Goal: Find specific page/section: Find specific page/section

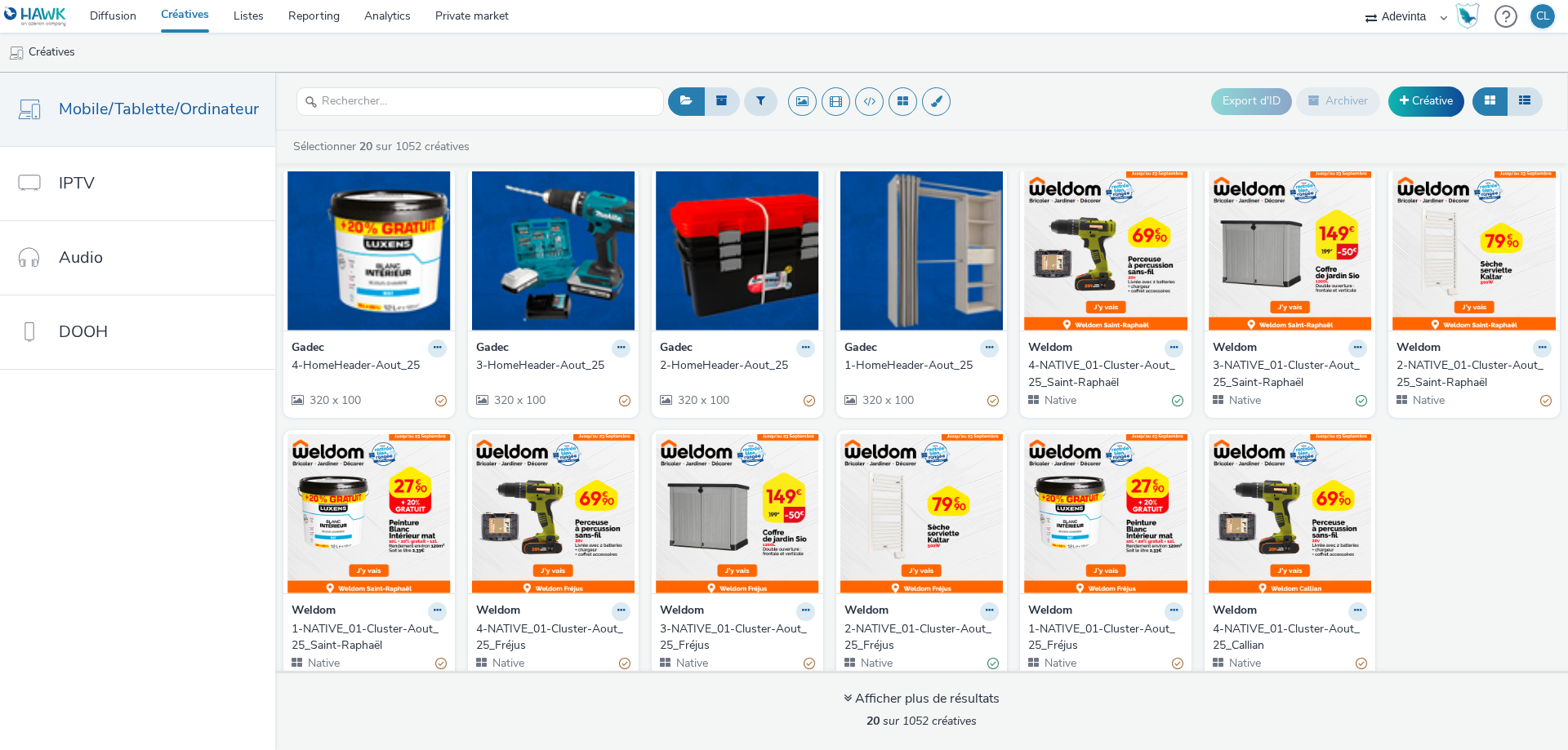
scroll to position [293, 0]
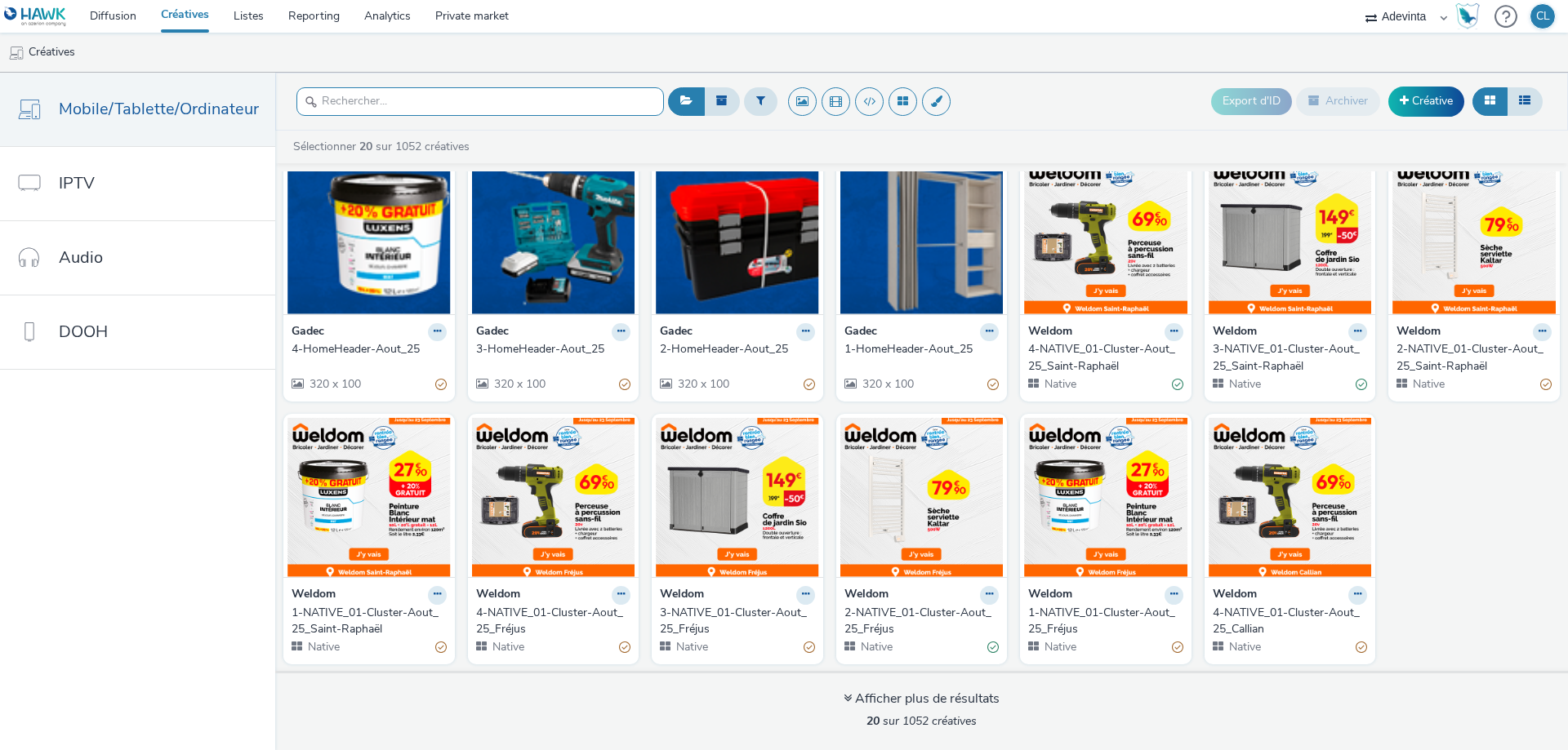
click at [551, 99] on input "text" at bounding box center [480, 102] width 367 height 29
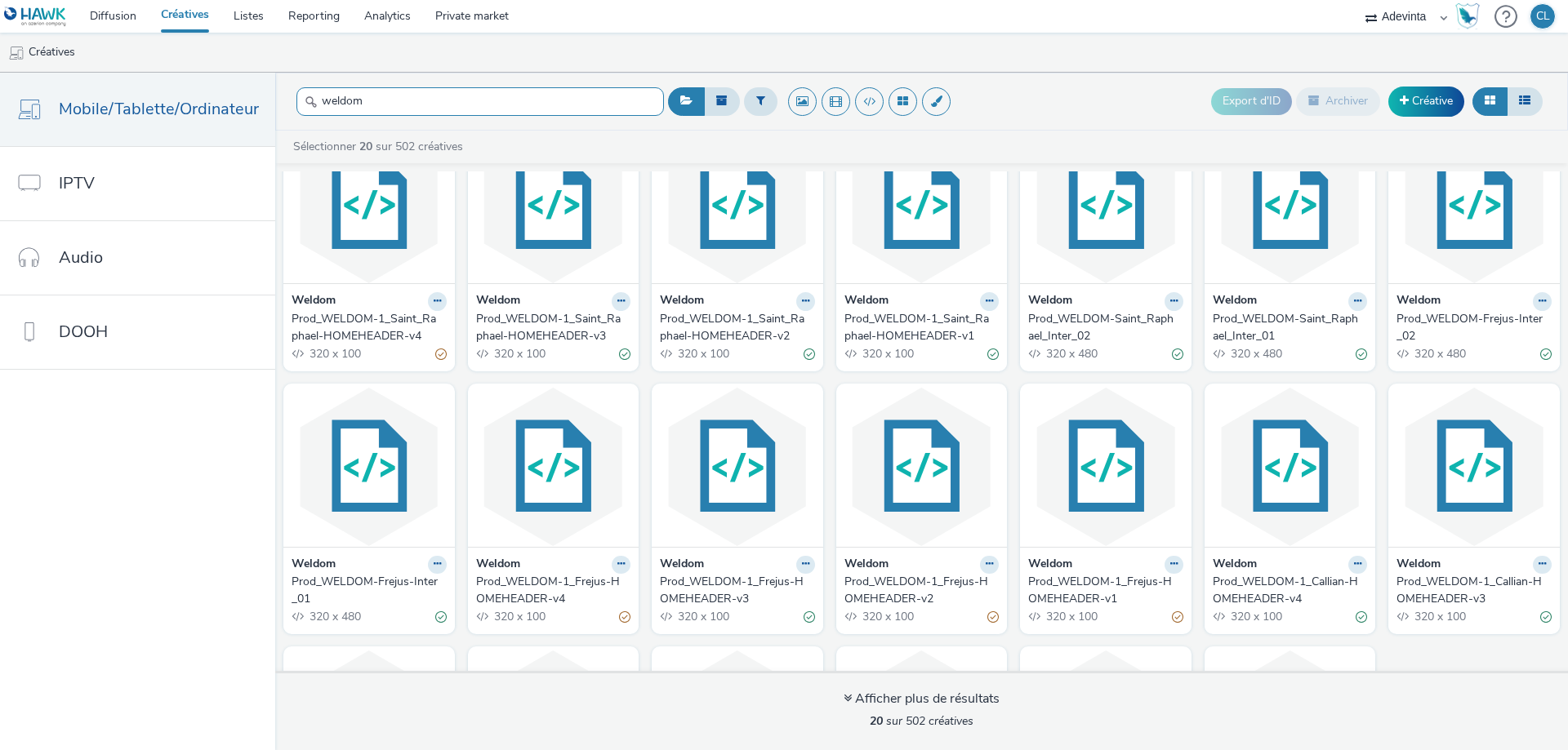
scroll to position [82, 0]
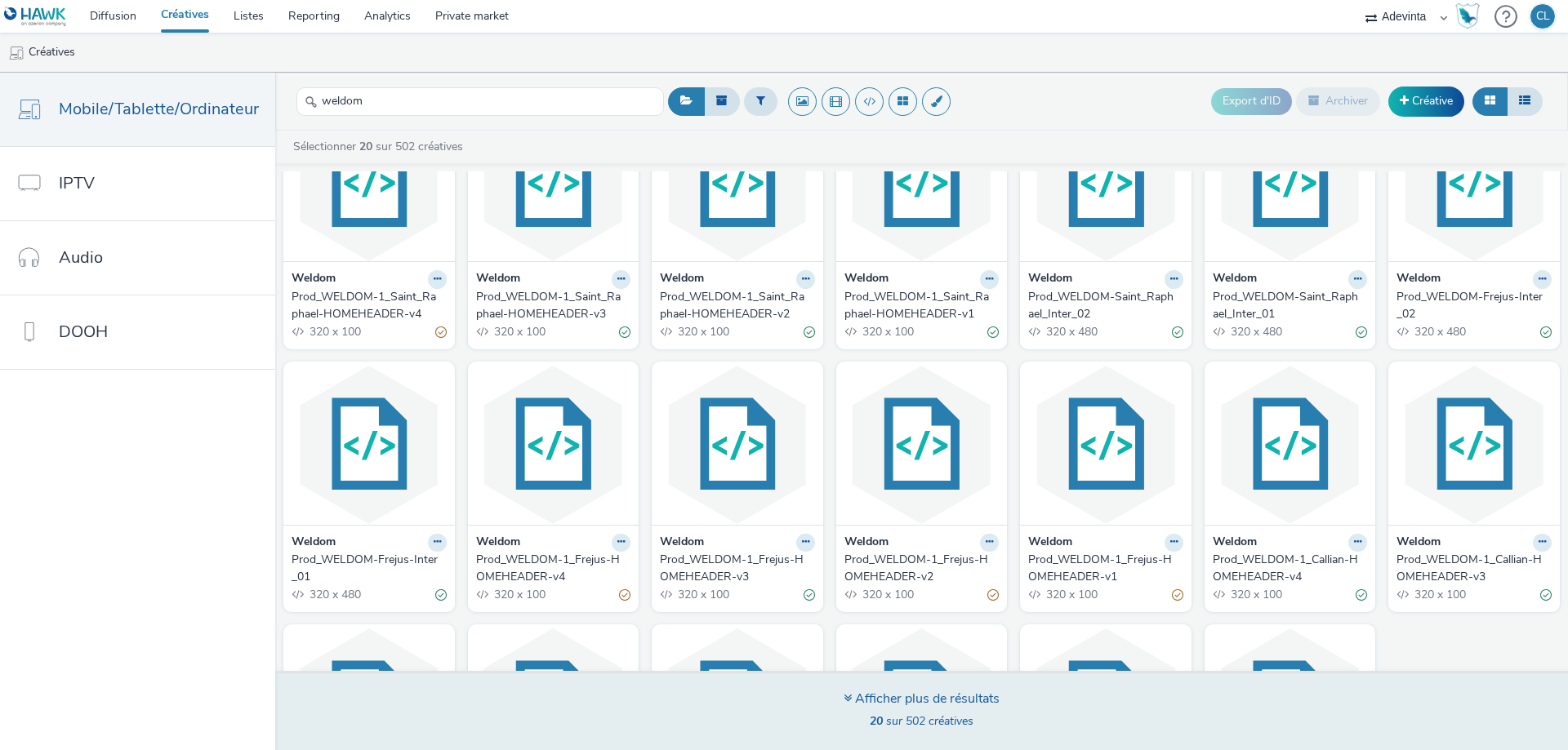
click at [900, 707] on div "Afficher plus de résultats" at bounding box center [921, 699] width 156 height 19
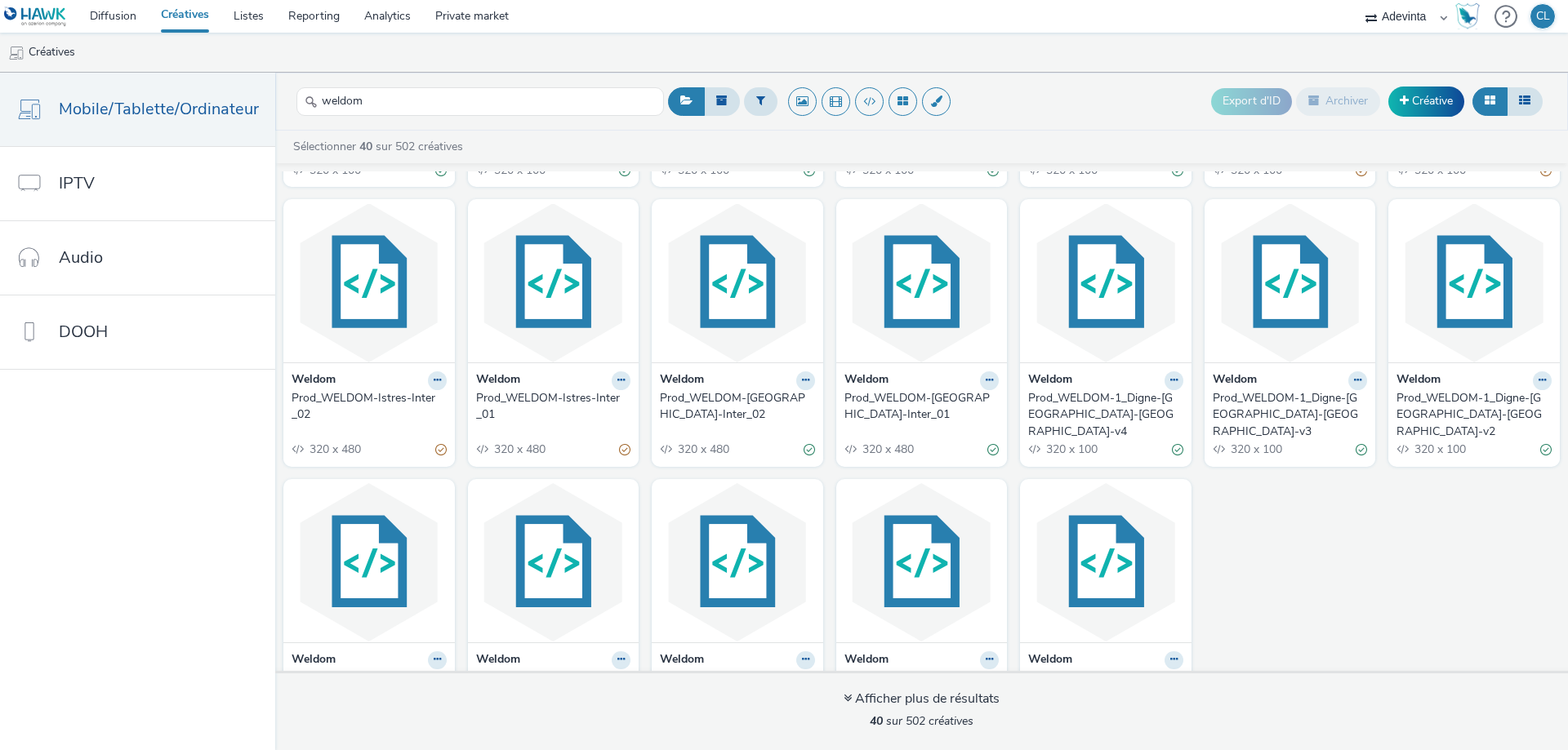
scroll to position [1082, 0]
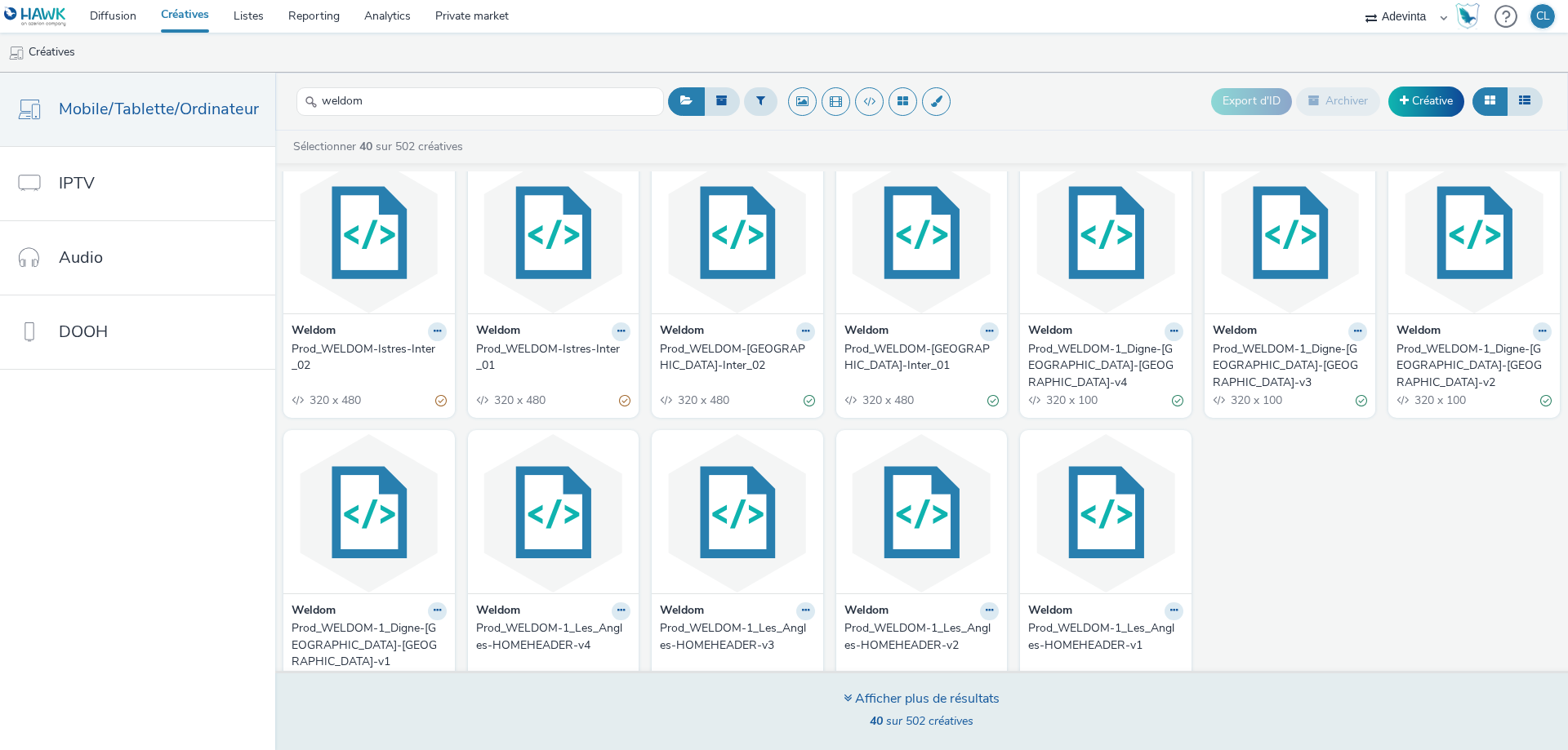
click at [909, 683] on div "Afficher plus de résultats 40 sur 502 créatives" at bounding box center [921, 710] width 1304 height 79
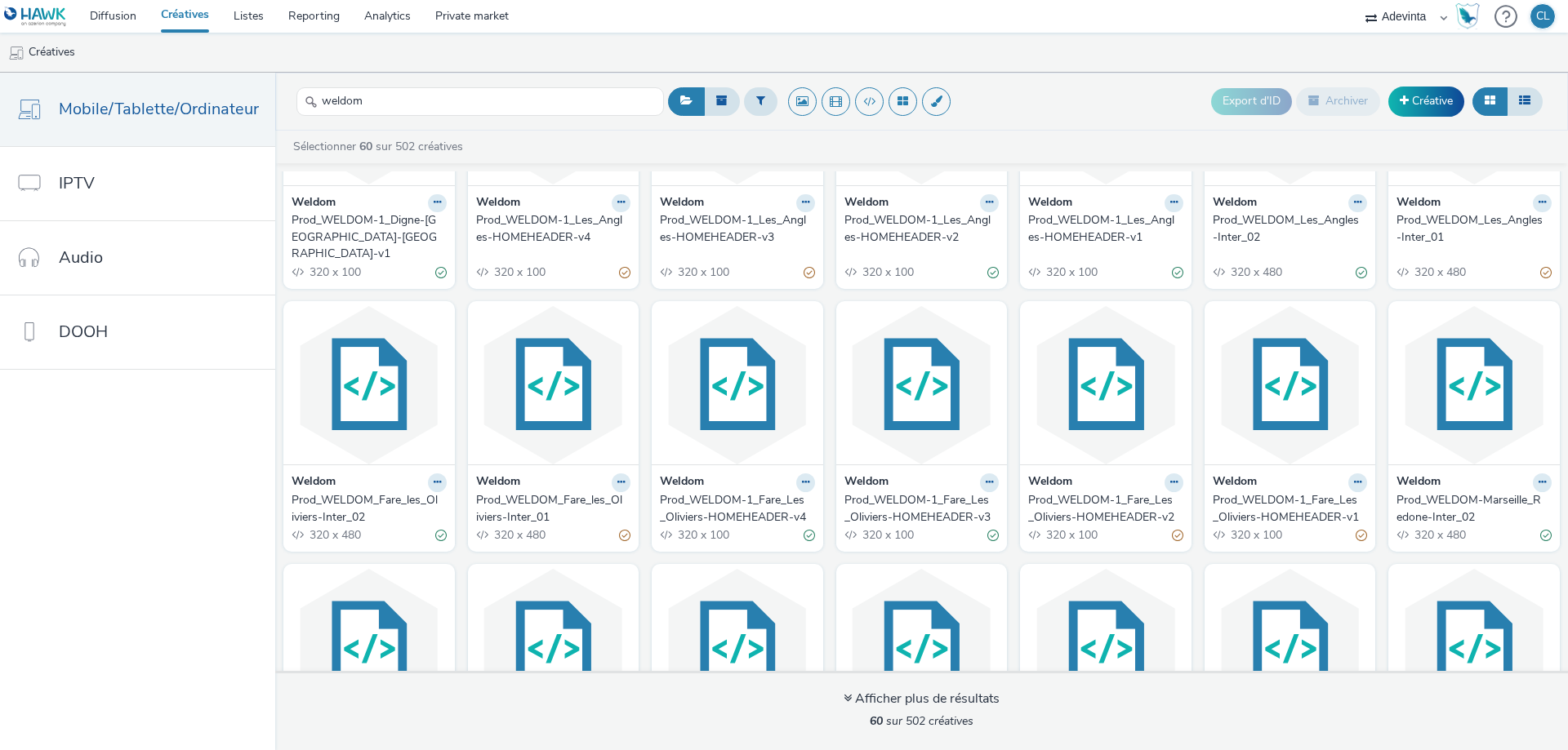
scroll to position [1571, 0]
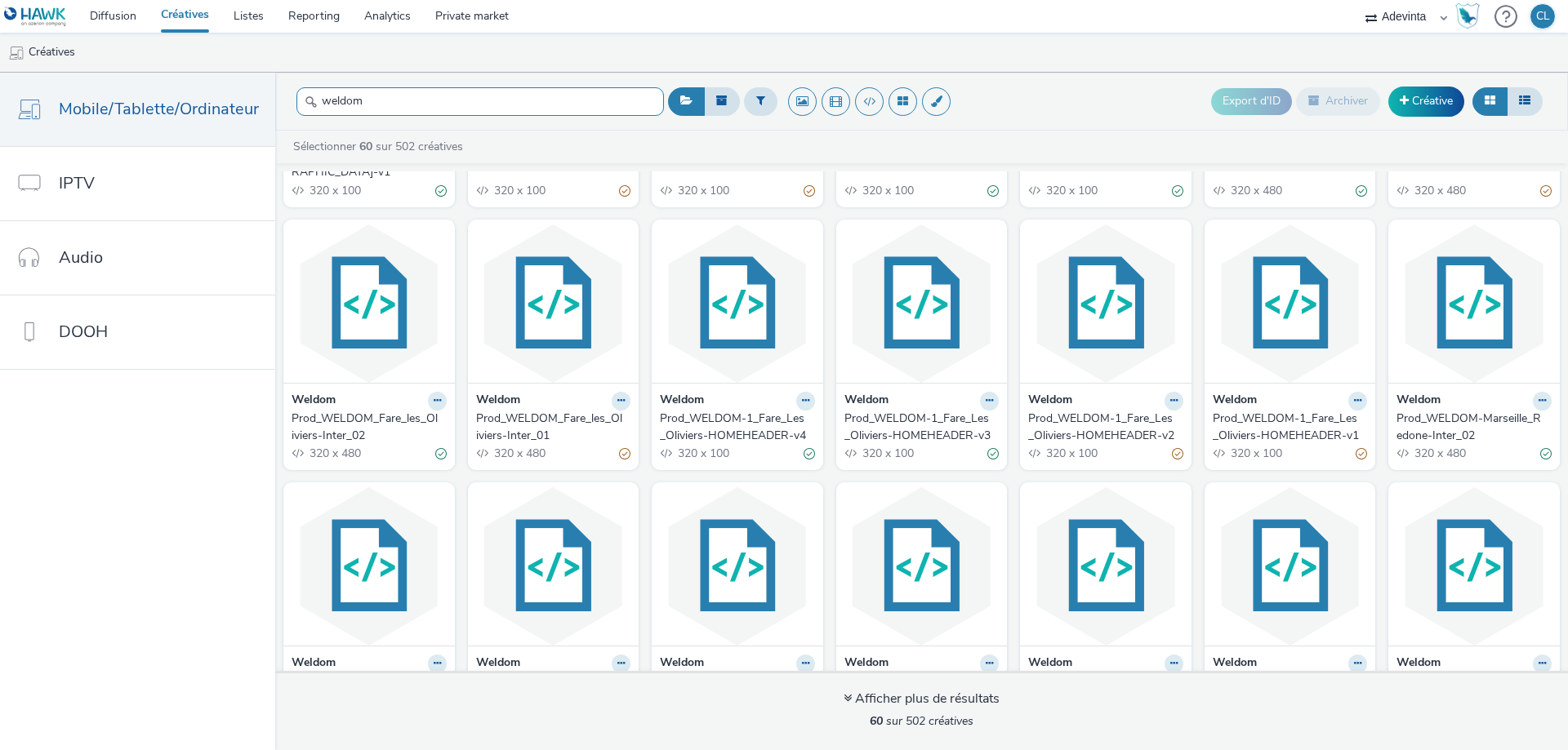
click at [420, 89] on input "weldom" at bounding box center [480, 102] width 367 height 29
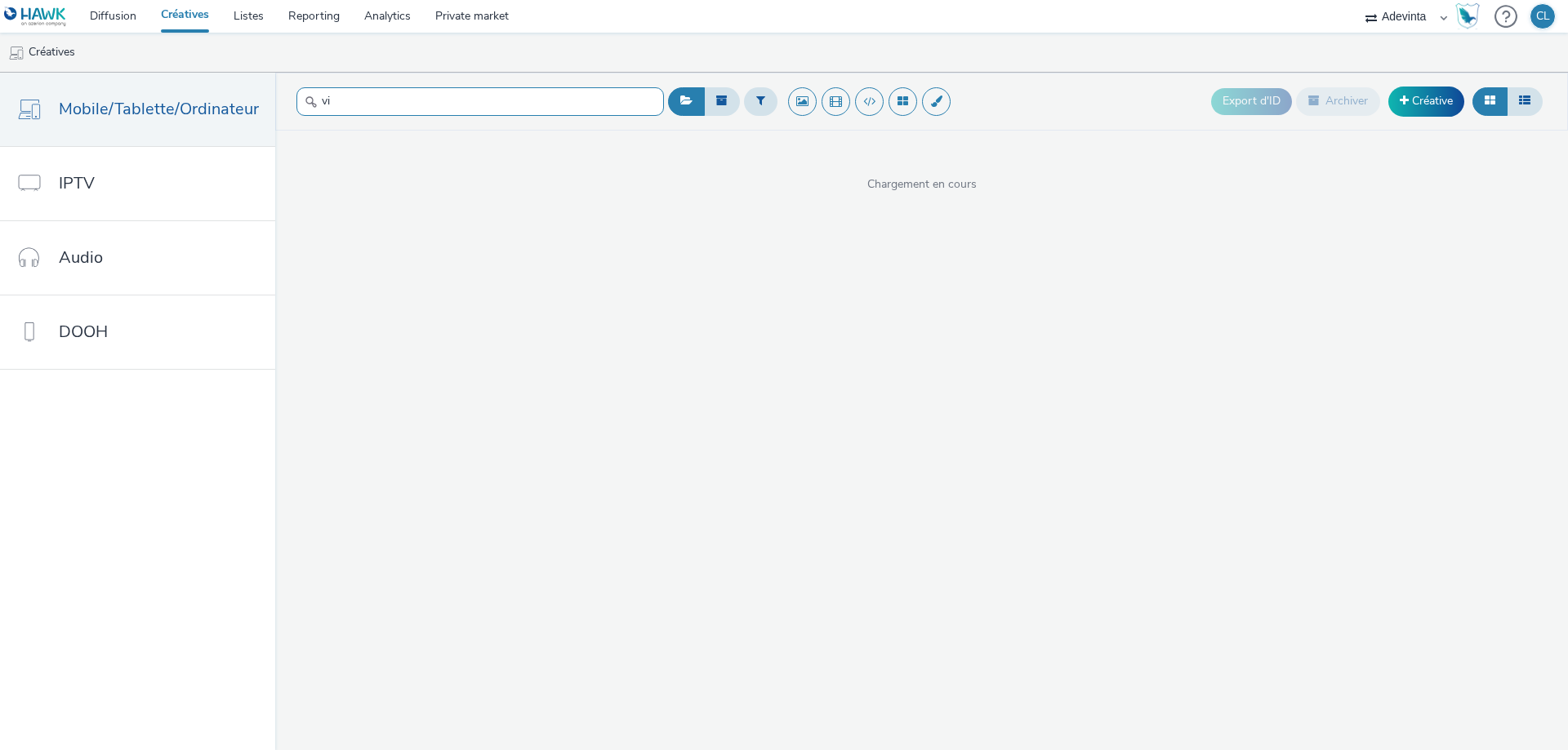
type input "v"
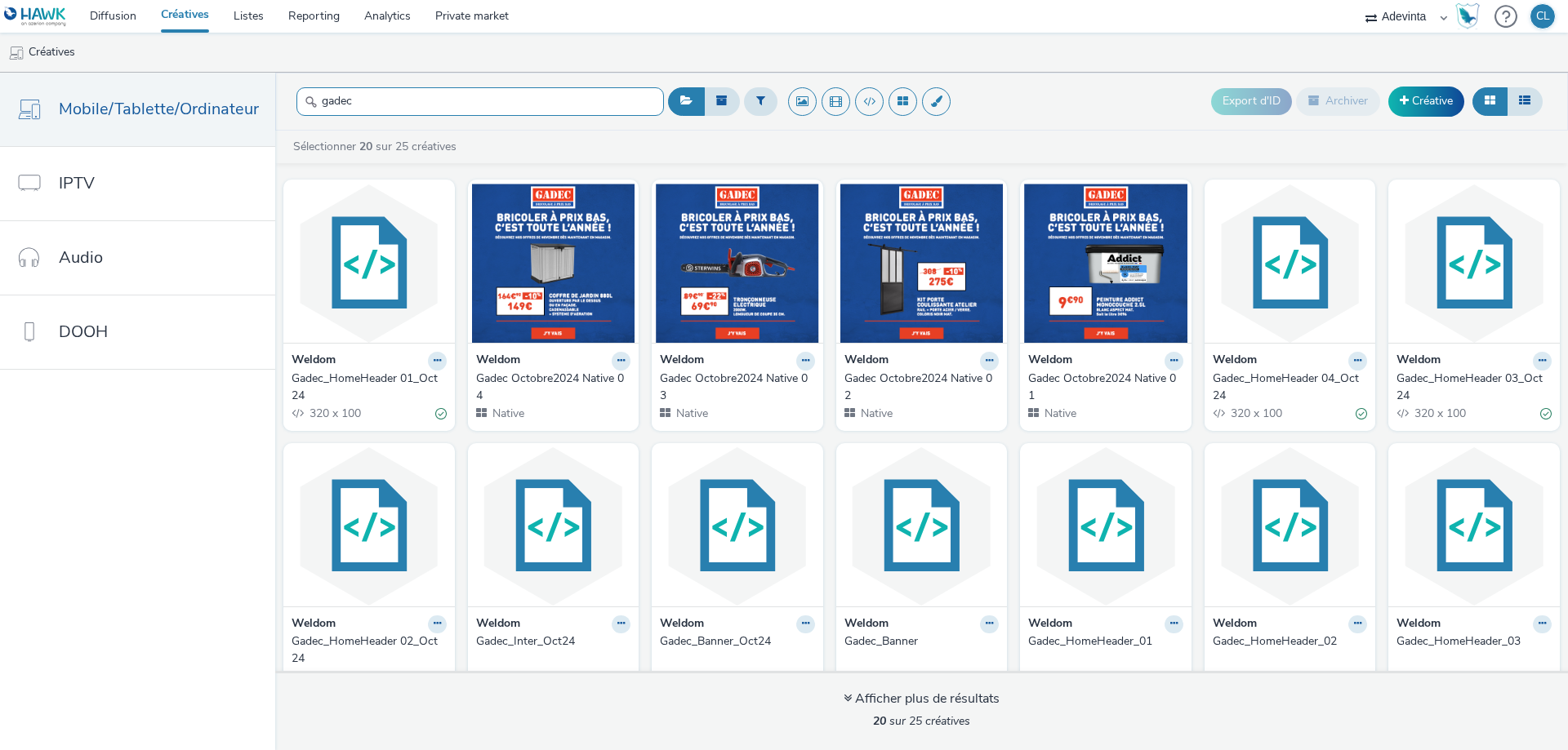
click at [482, 94] on input "gadec" at bounding box center [480, 102] width 367 height 29
type input "gadec"
click at [645, 52] on ul "Créatives" at bounding box center [784, 52] width 1568 height 39
click at [744, 107] on button at bounding box center [760, 101] width 33 height 28
click at [852, 99] on div at bounding box center [844, 107] width 115 height 20
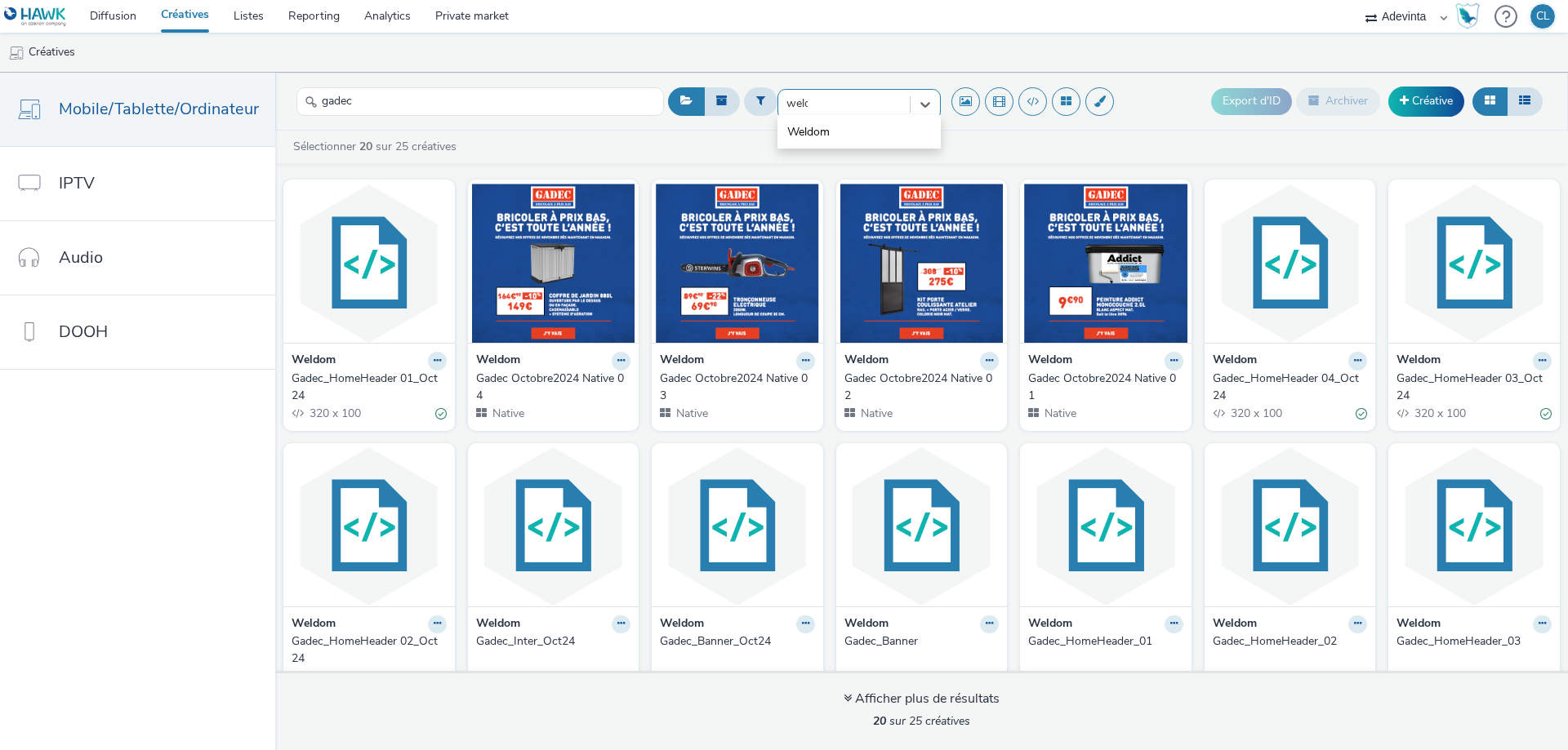
type input "weldo"
click at [850, 128] on li "Weldom" at bounding box center [859, 132] width 163 height 27
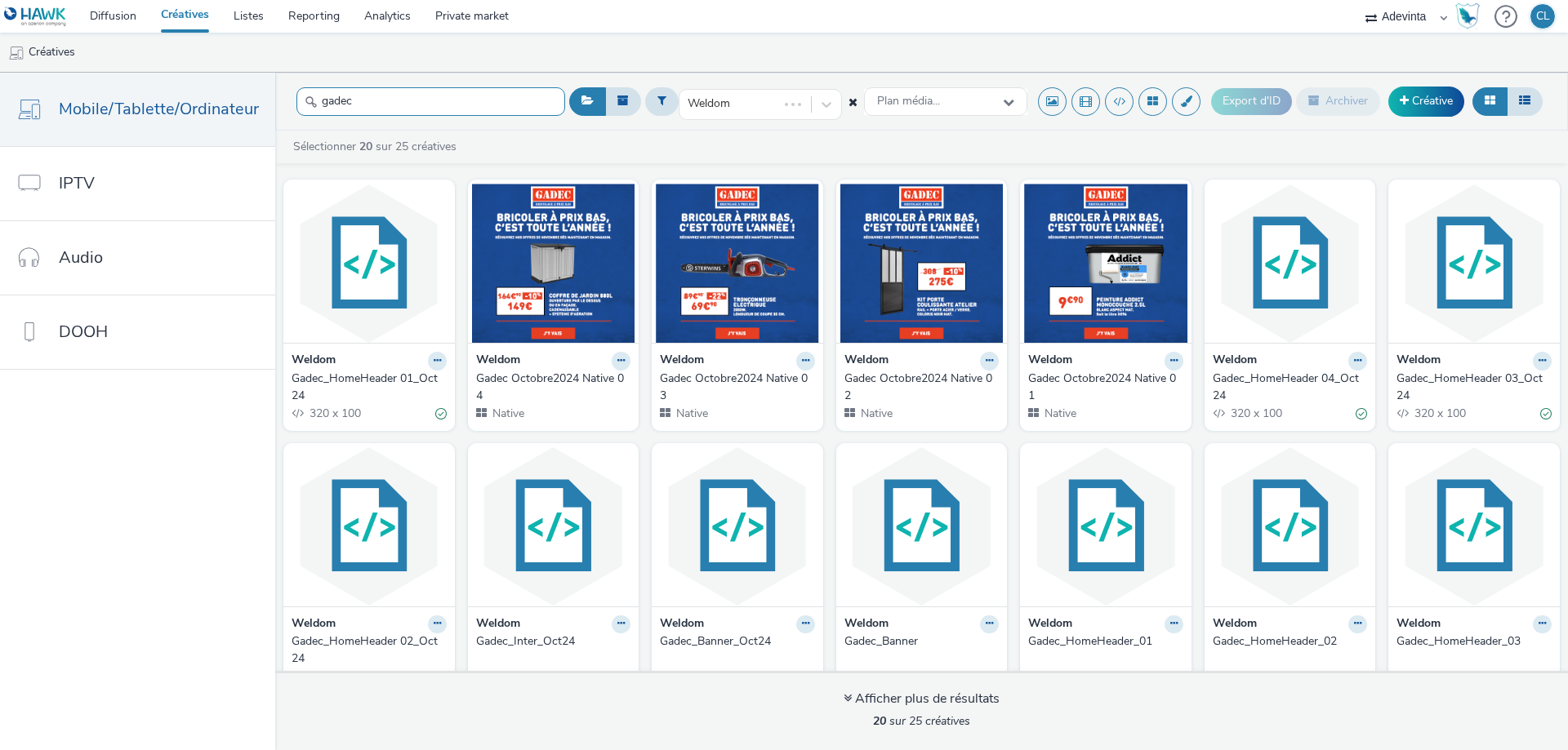
click at [491, 92] on input "gadec" at bounding box center [431, 102] width 269 height 29
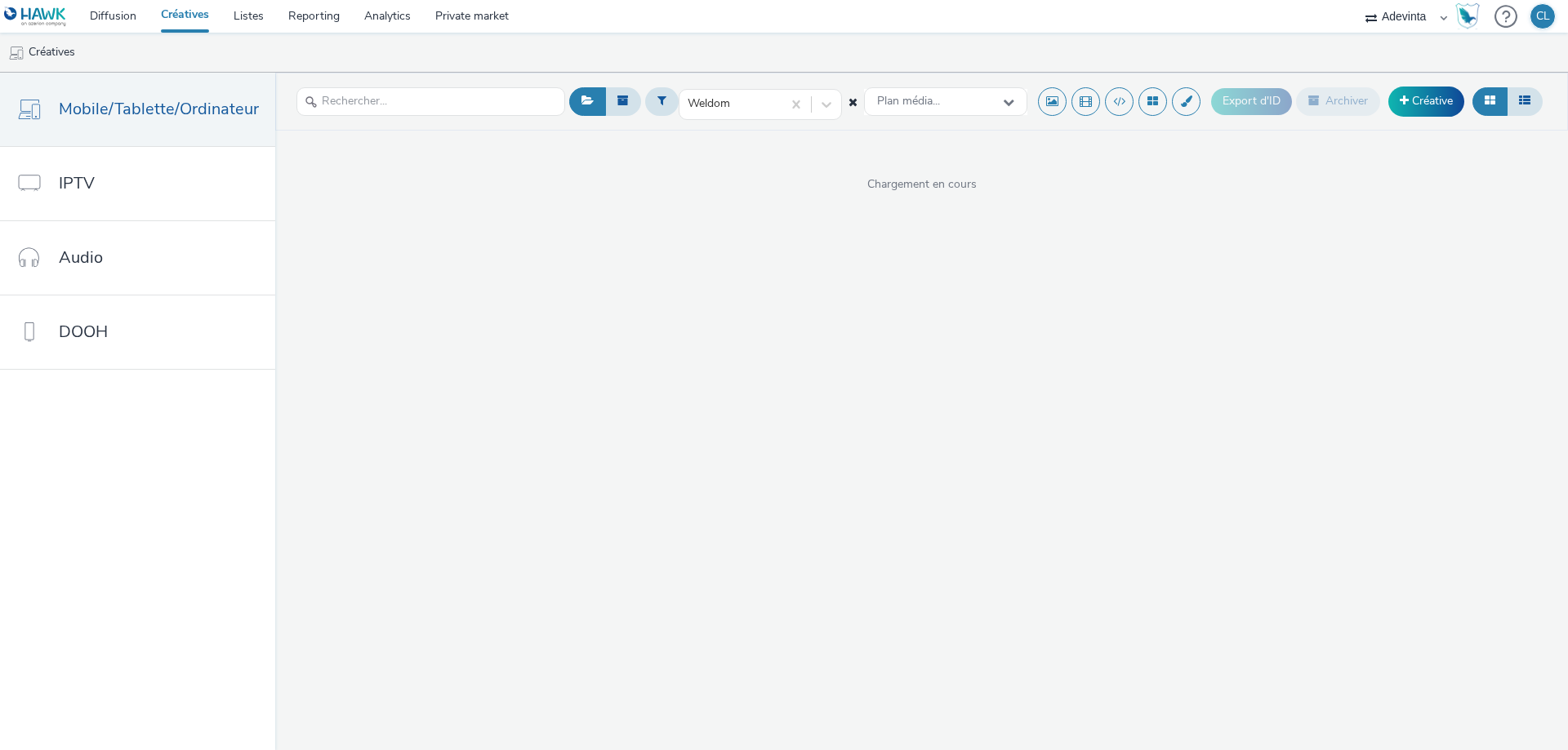
click at [494, 52] on ul "Créatives" at bounding box center [784, 52] width 1568 height 39
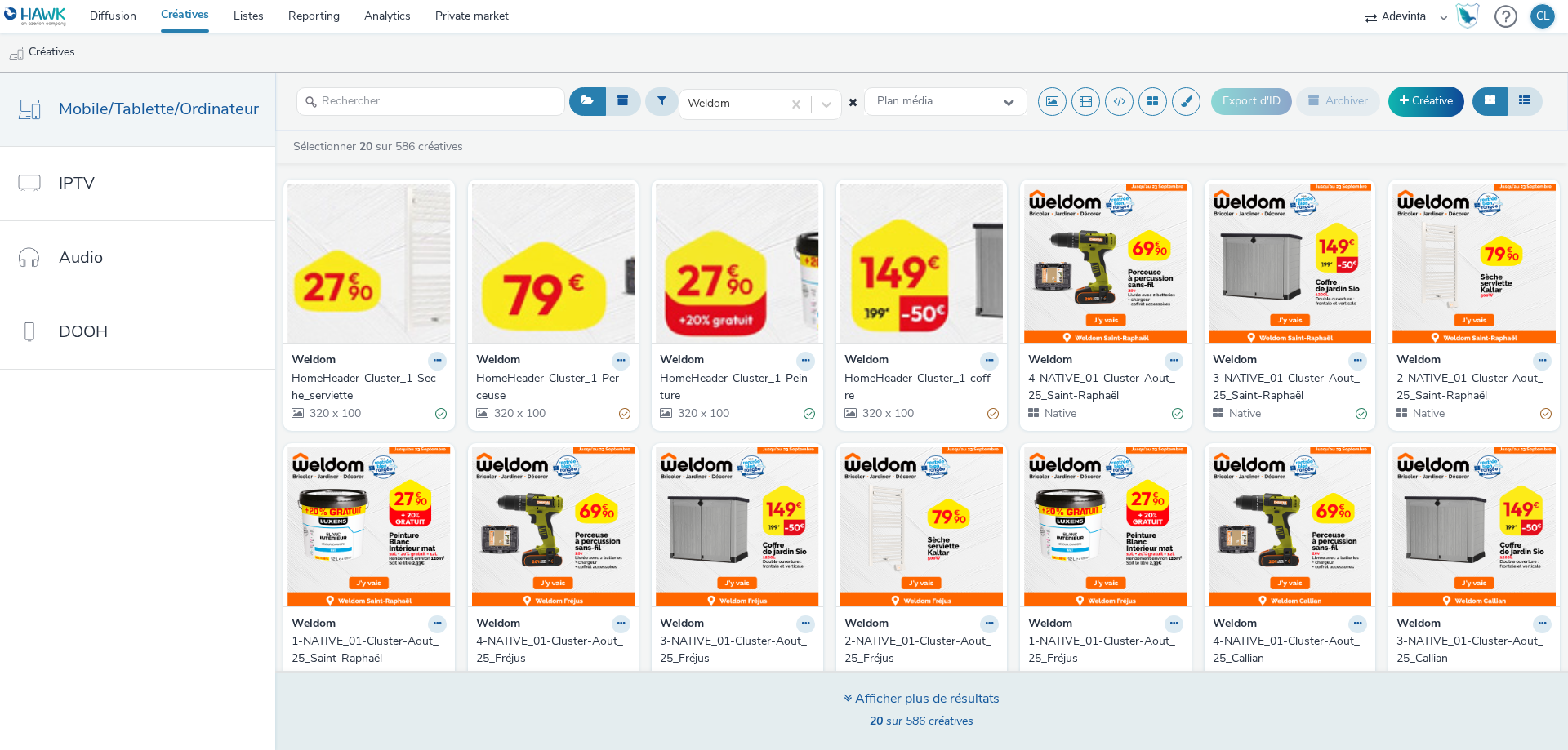
click at [1033, 708] on div "Afficher plus de résultats 20 sur 586 créatives" at bounding box center [921, 710] width 1304 height 79
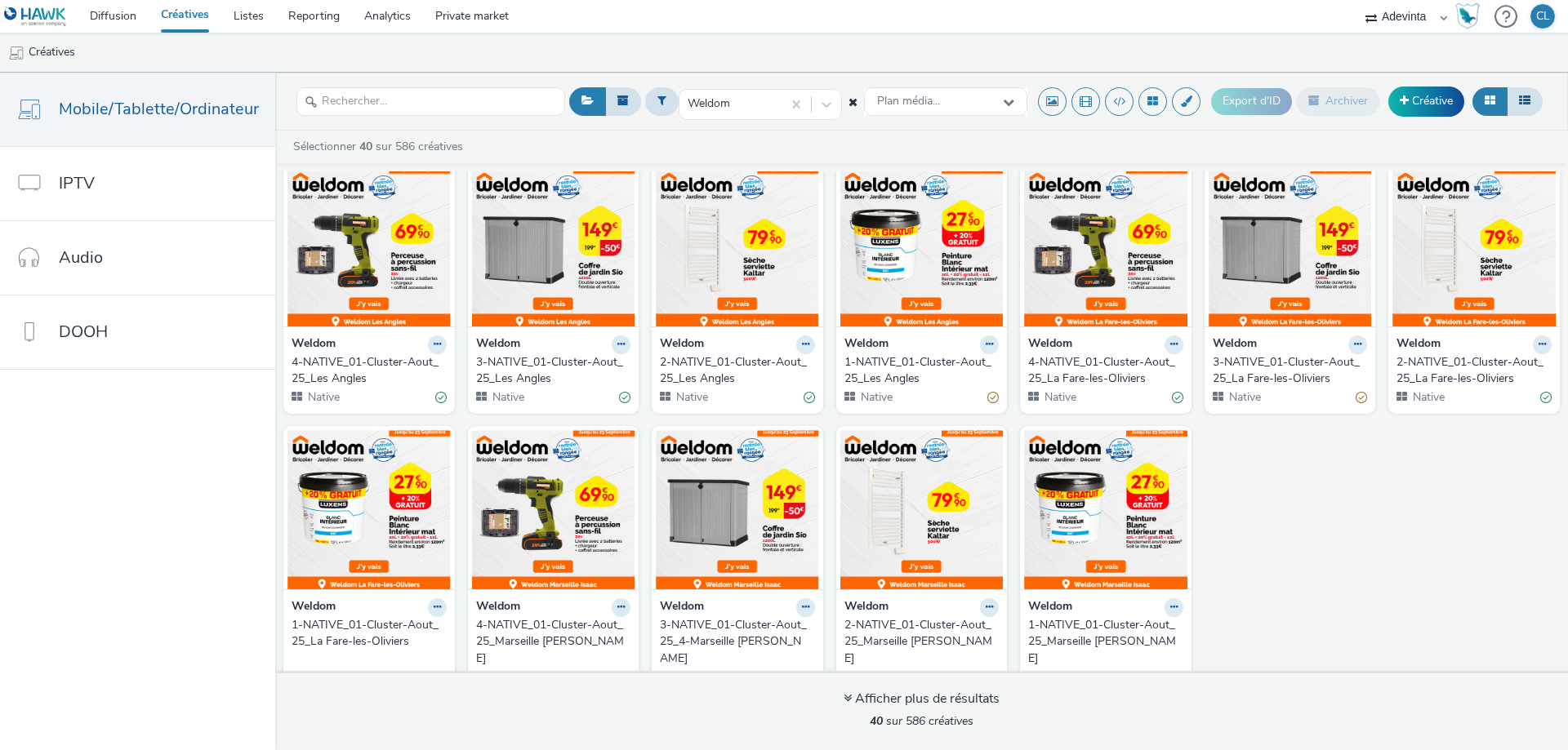
scroll to position [1082, 0]
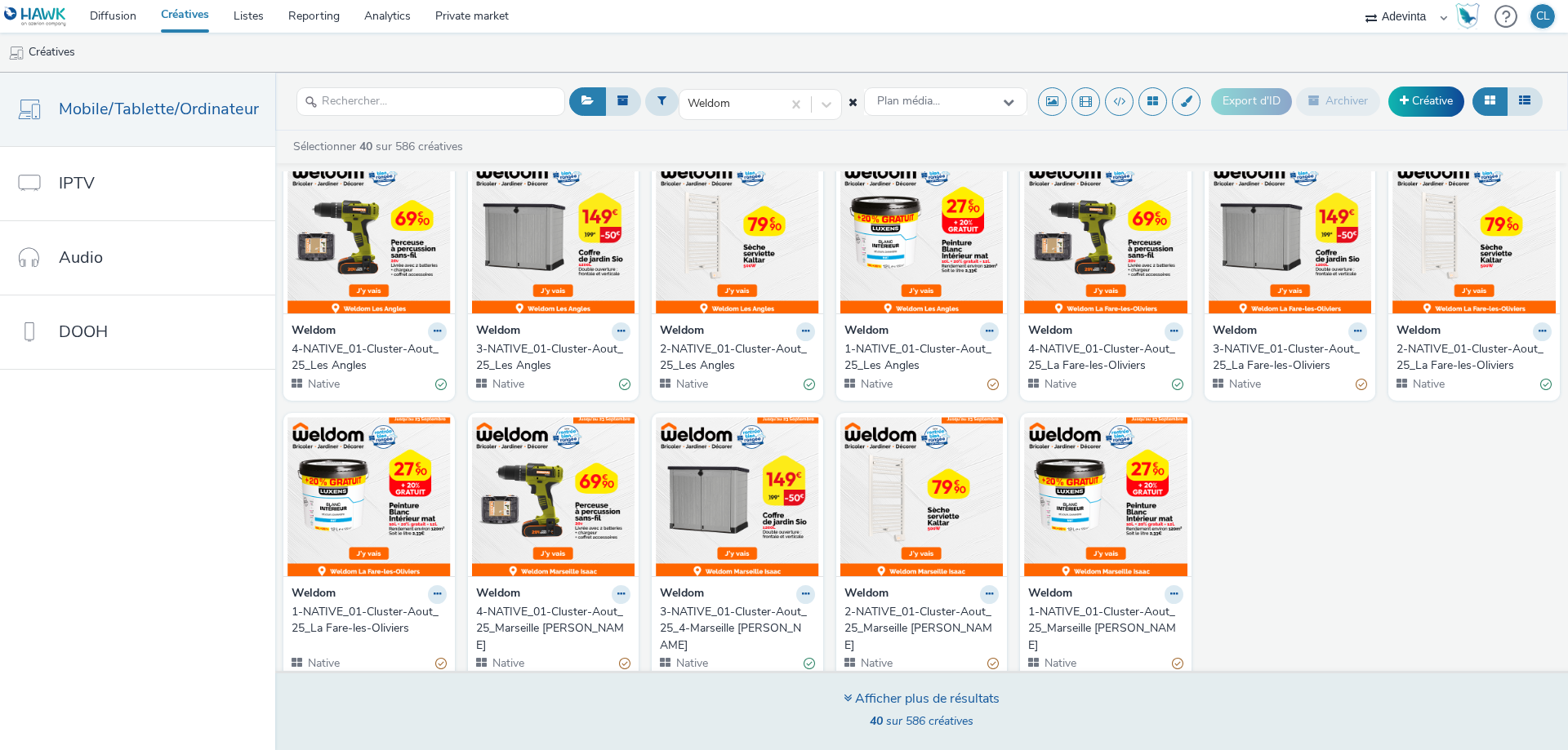
click at [980, 711] on div "Afficher plus de résultats 40 sur 586 créatives" at bounding box center [921, 712] width 156 height 44
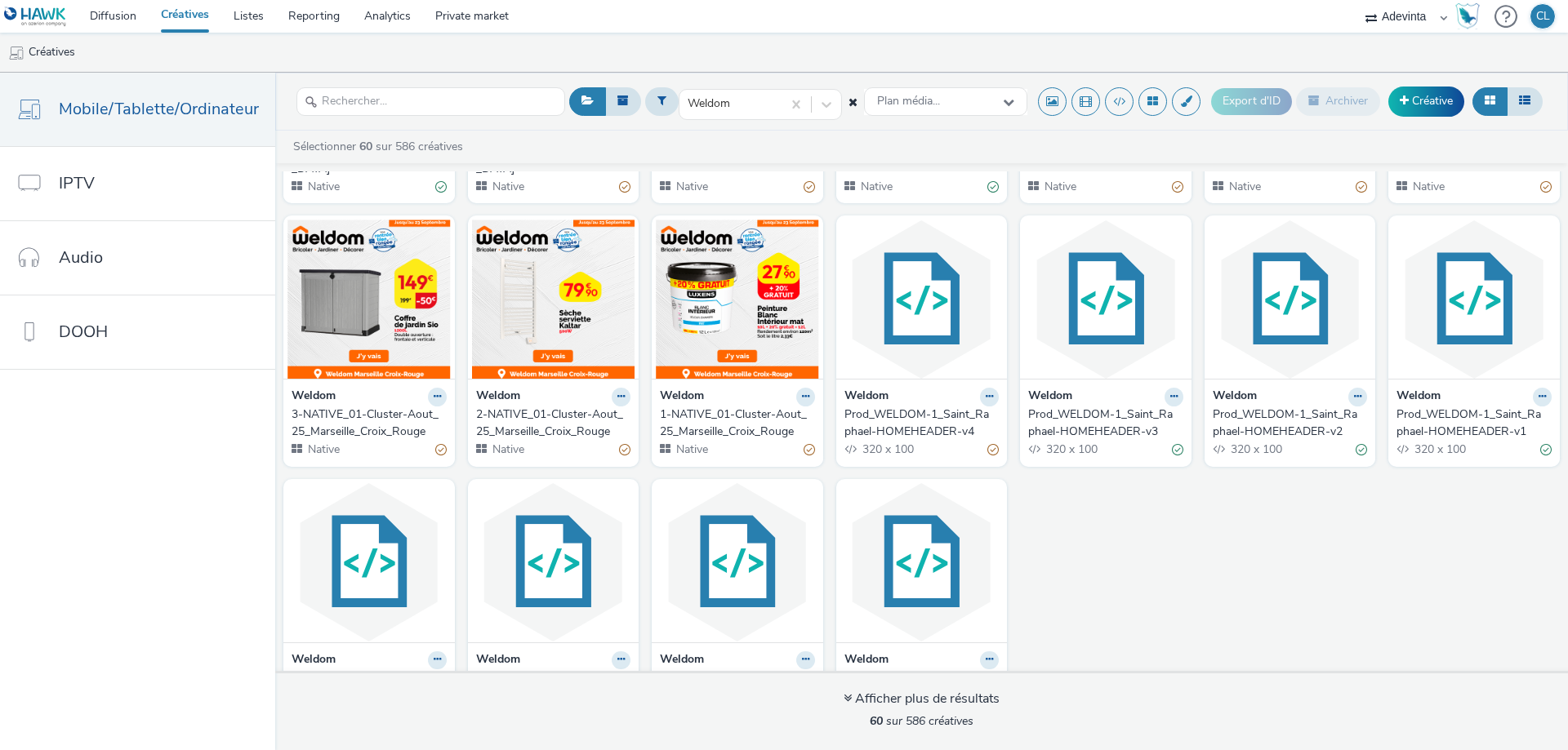
scroll to position [1871, 0]
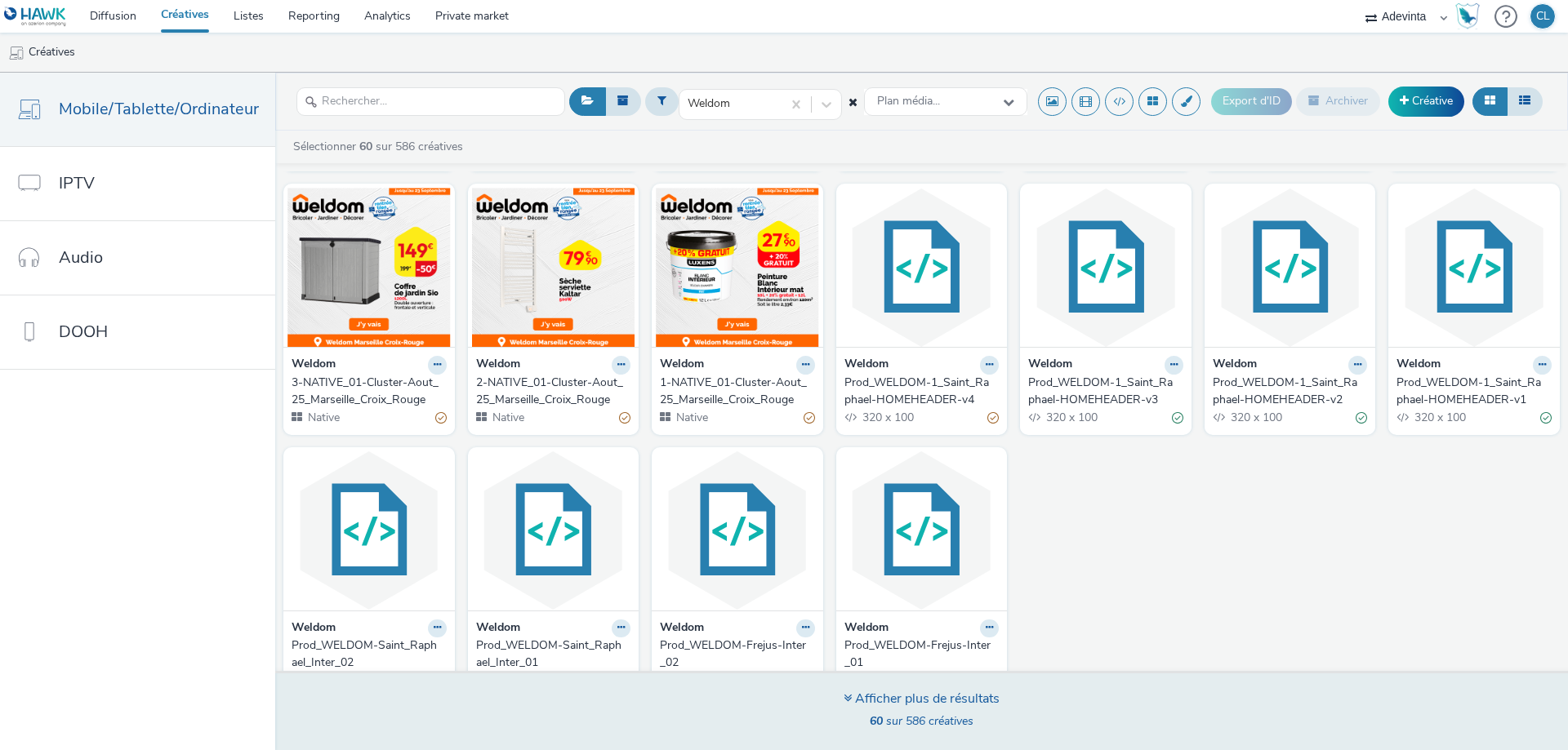
click at [1064, 712] on div "Afficher plus de résultats 60 sur 586 créatives" at bounding box center [921, 710] width 1304 height 79
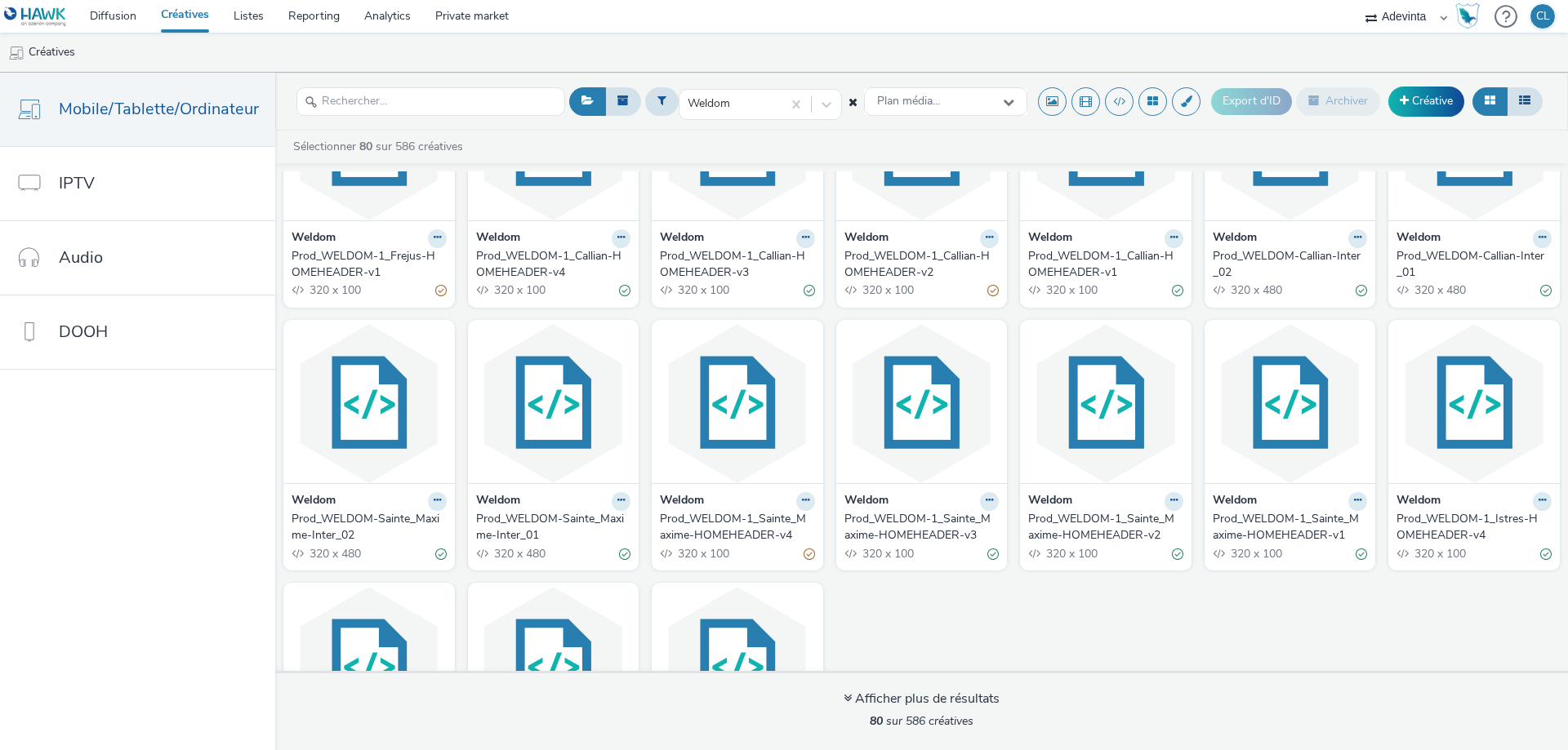
scroll to position [2605, 0]
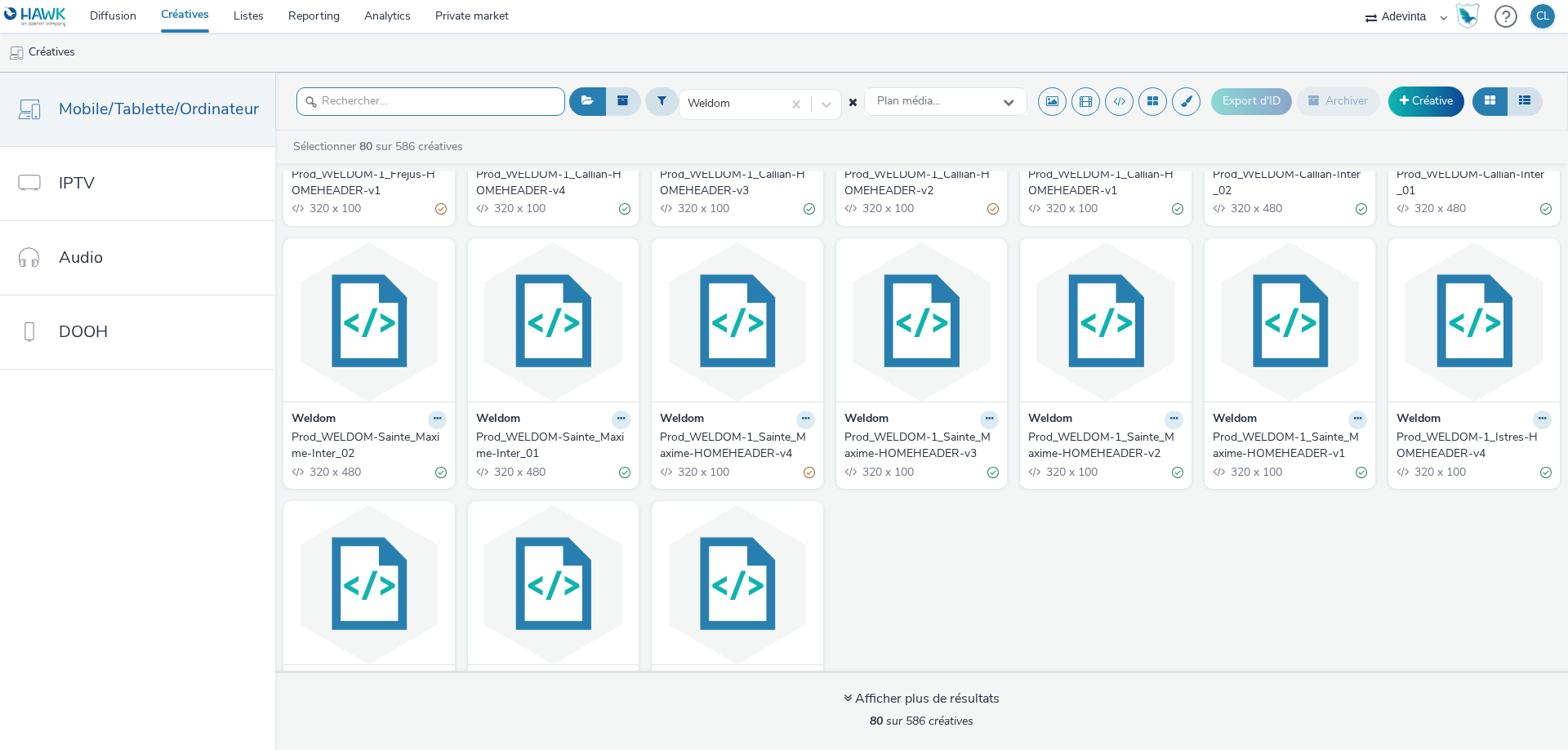
click at [446, 111] on input "text" at bounding box center [431, 102] width 269 height 29
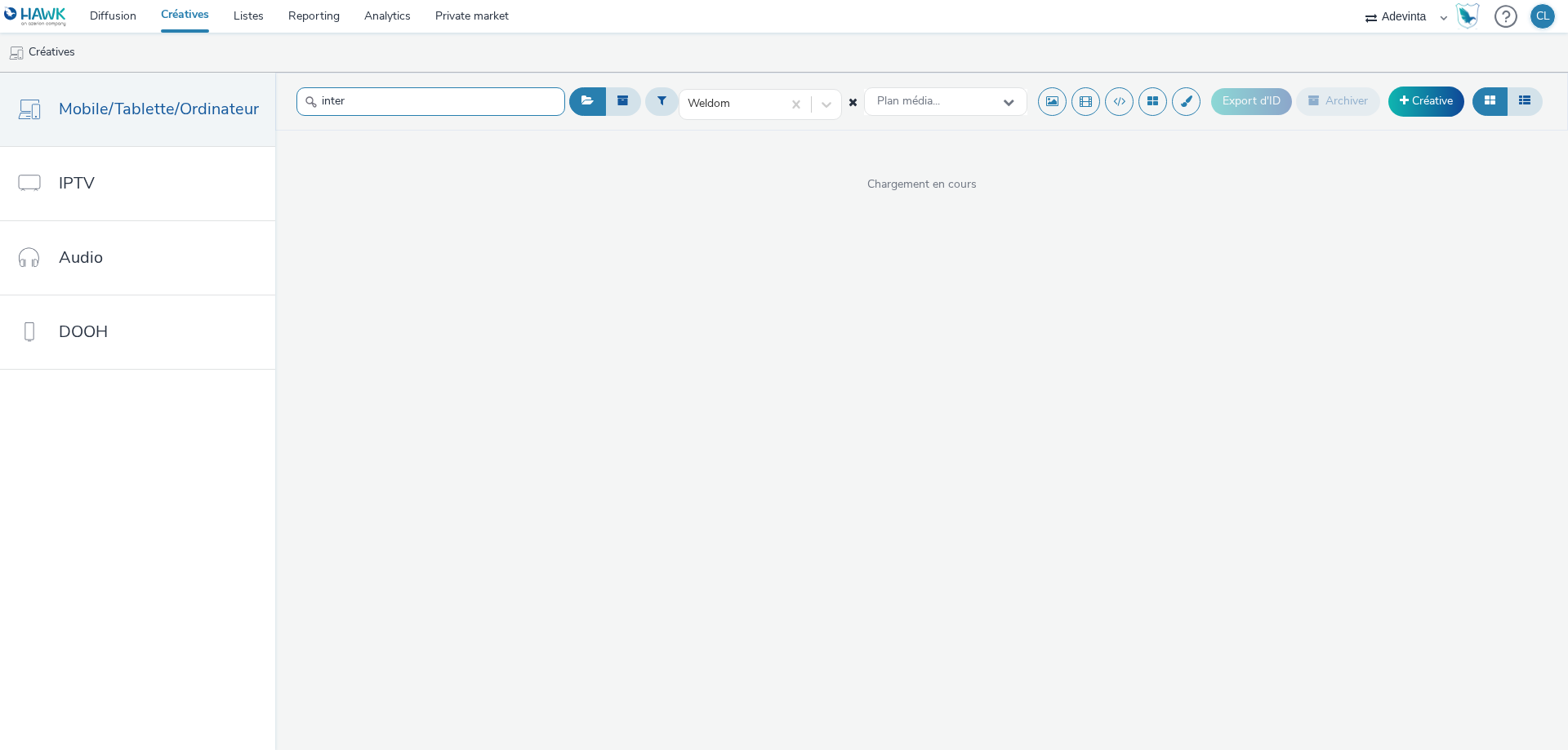
type input "inter"
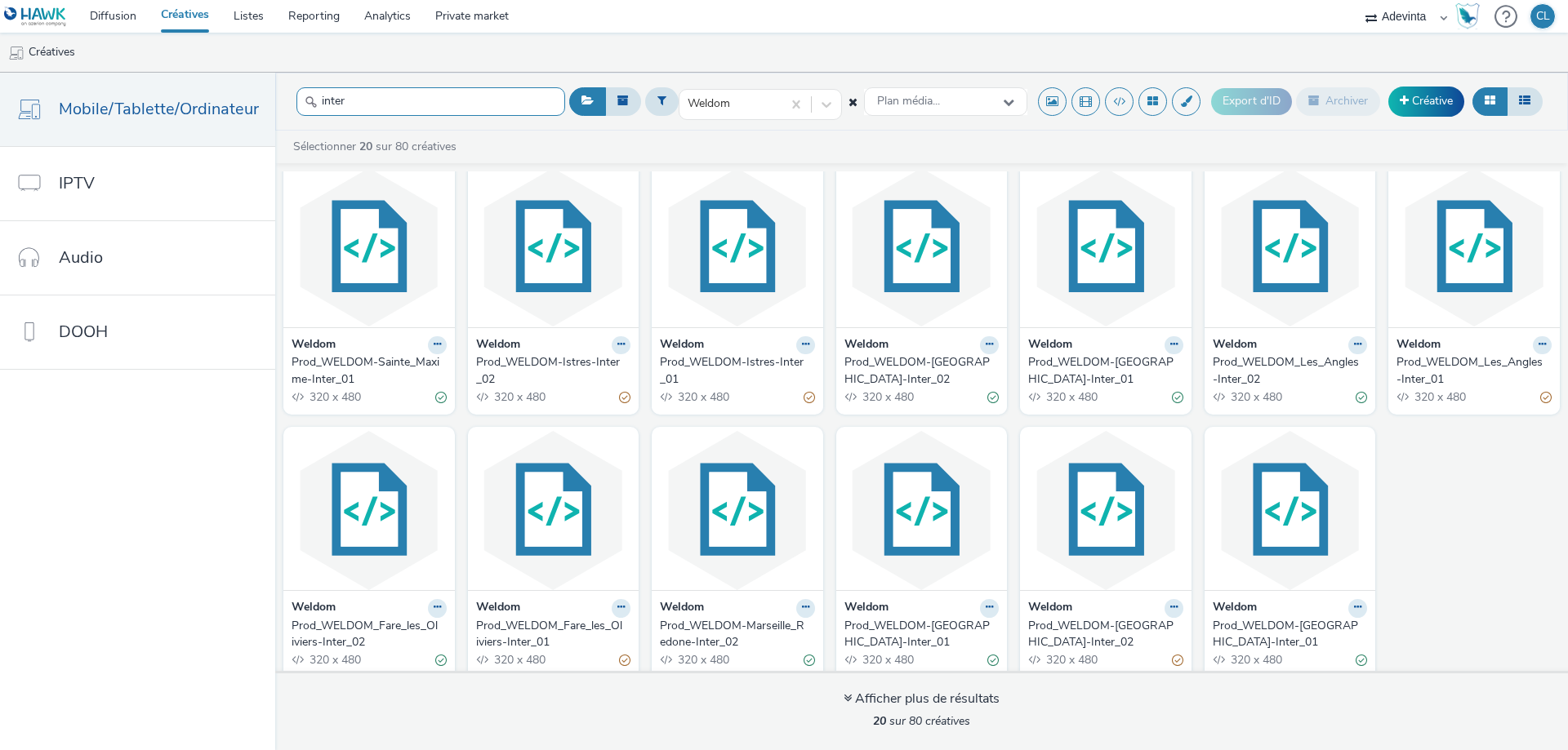
scroll to position [293, 0]
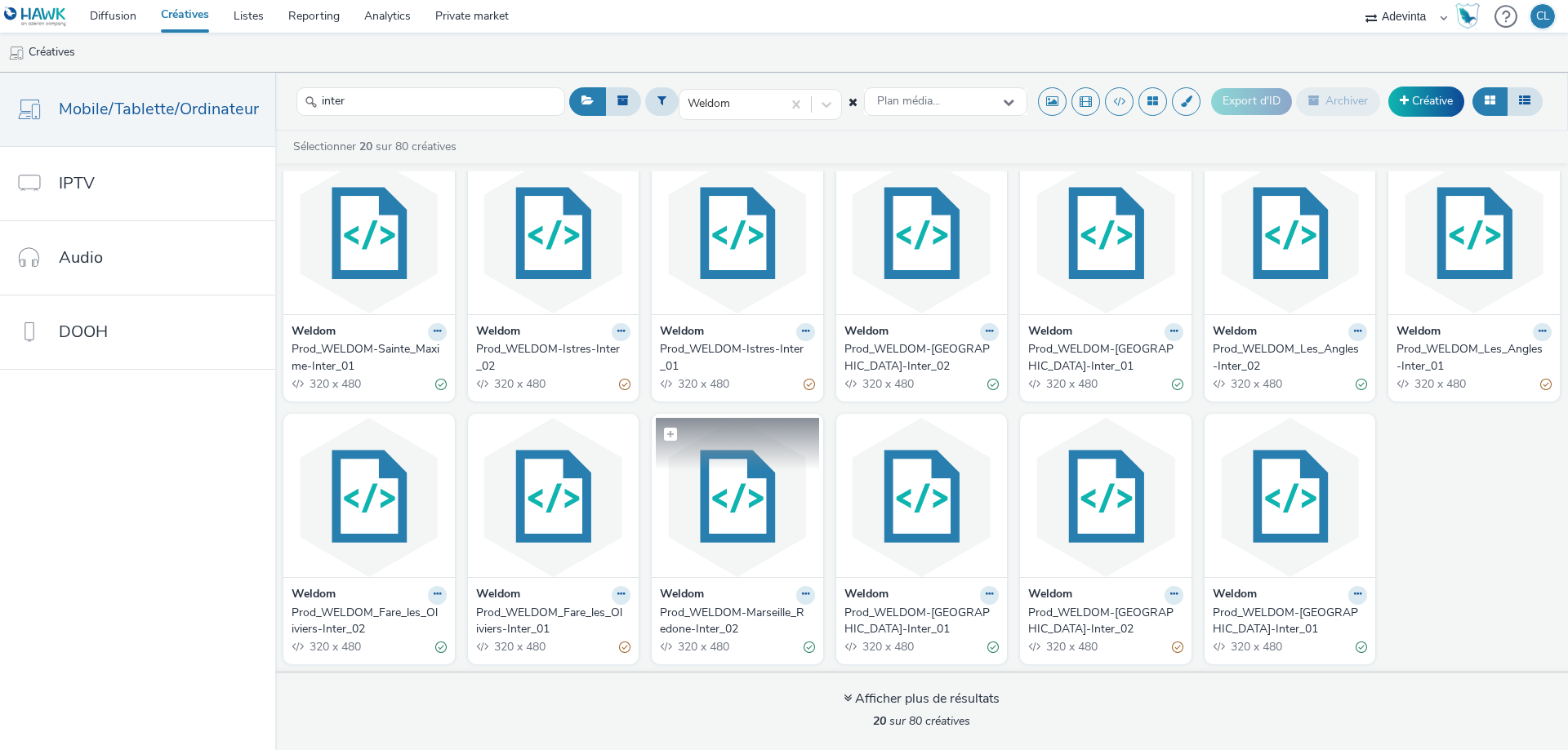
click at [752, 531] on img at bounding box center [737, 497] width 163 height 159
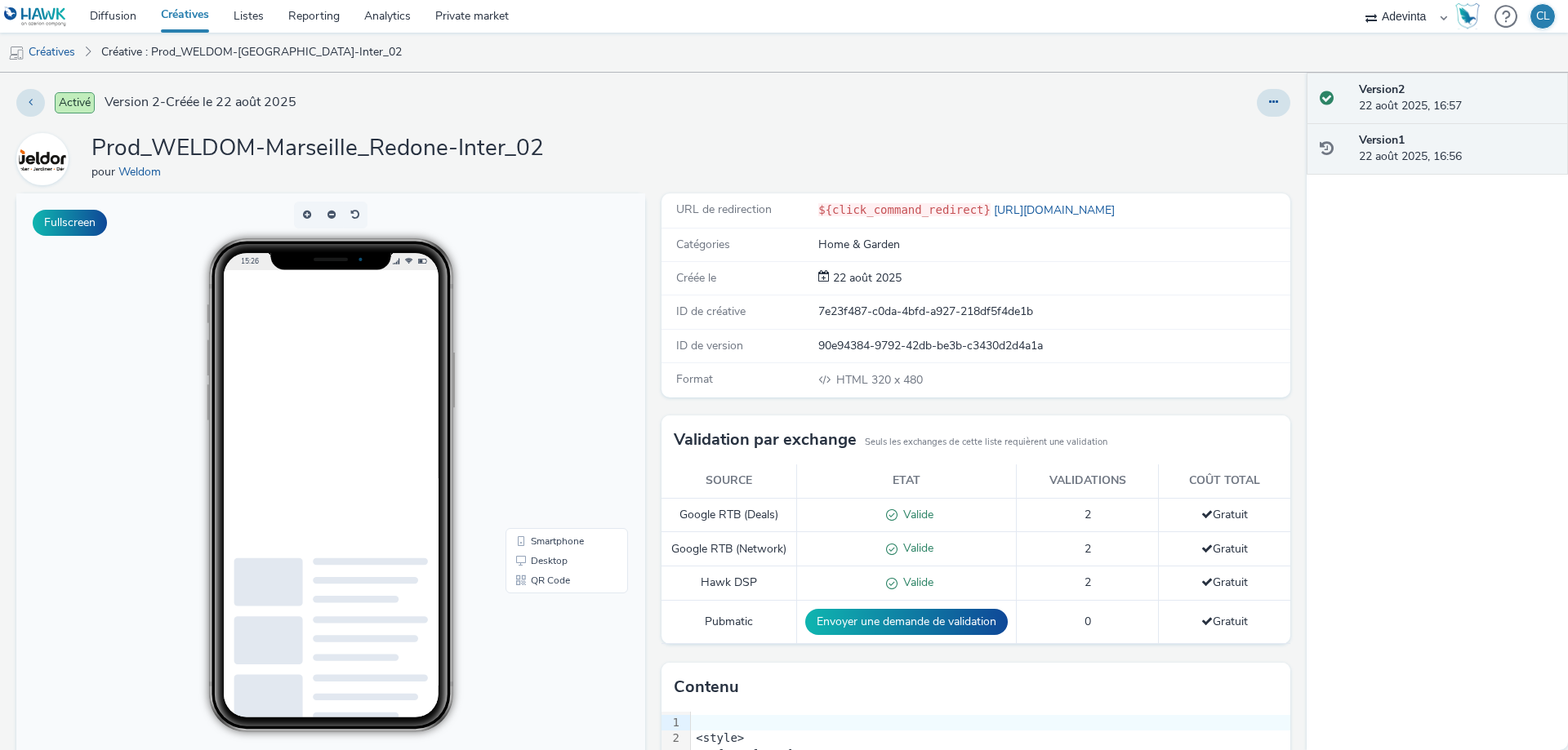
click at [1417, 145] on div "Version 1 22 août 2025, 16:56" at bounding box center [1457, 149] width 196 height 33
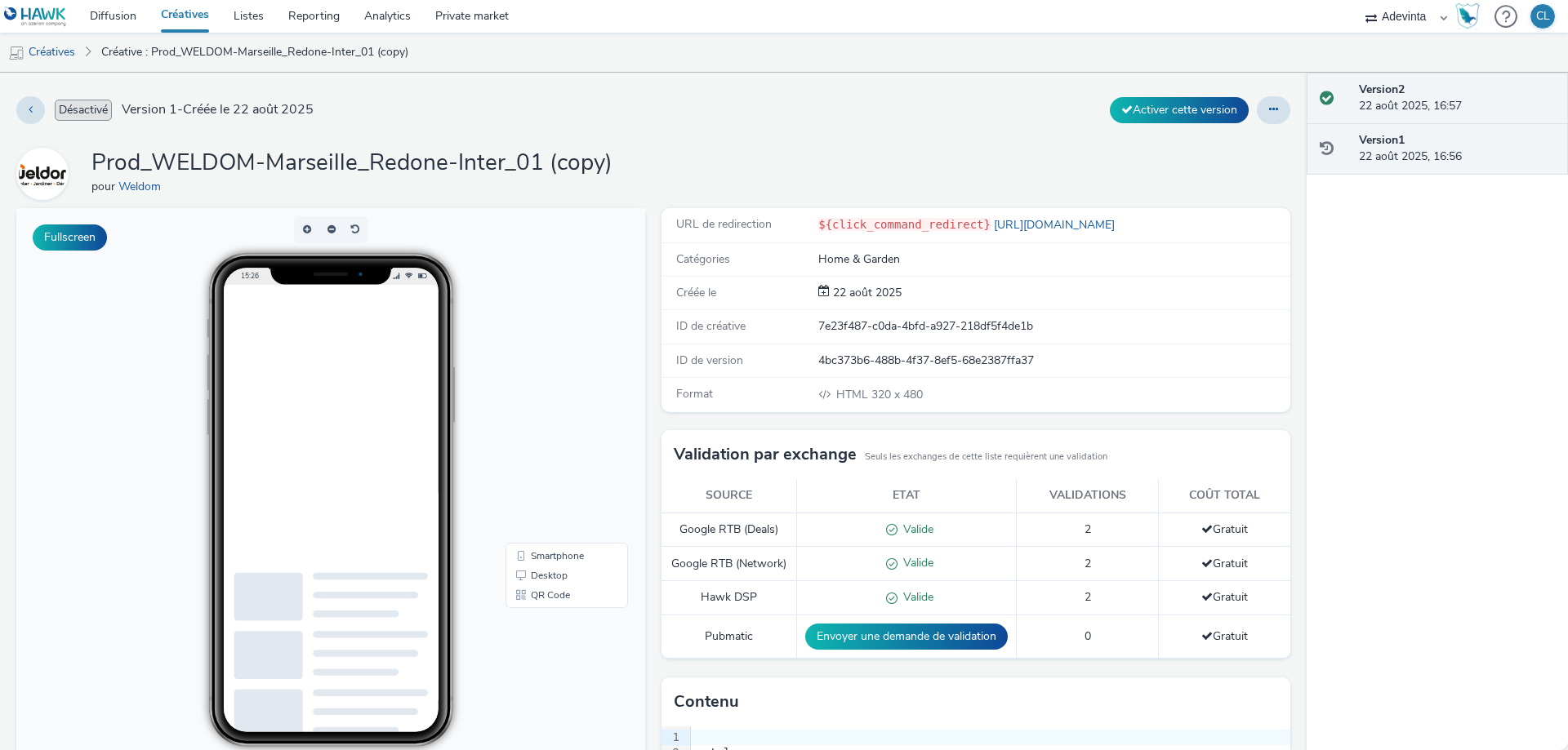
click at [1423, 95] on div "Version 2 22 août 2025, 16:57" at bounding box center [1457, 98] width 196 height 33
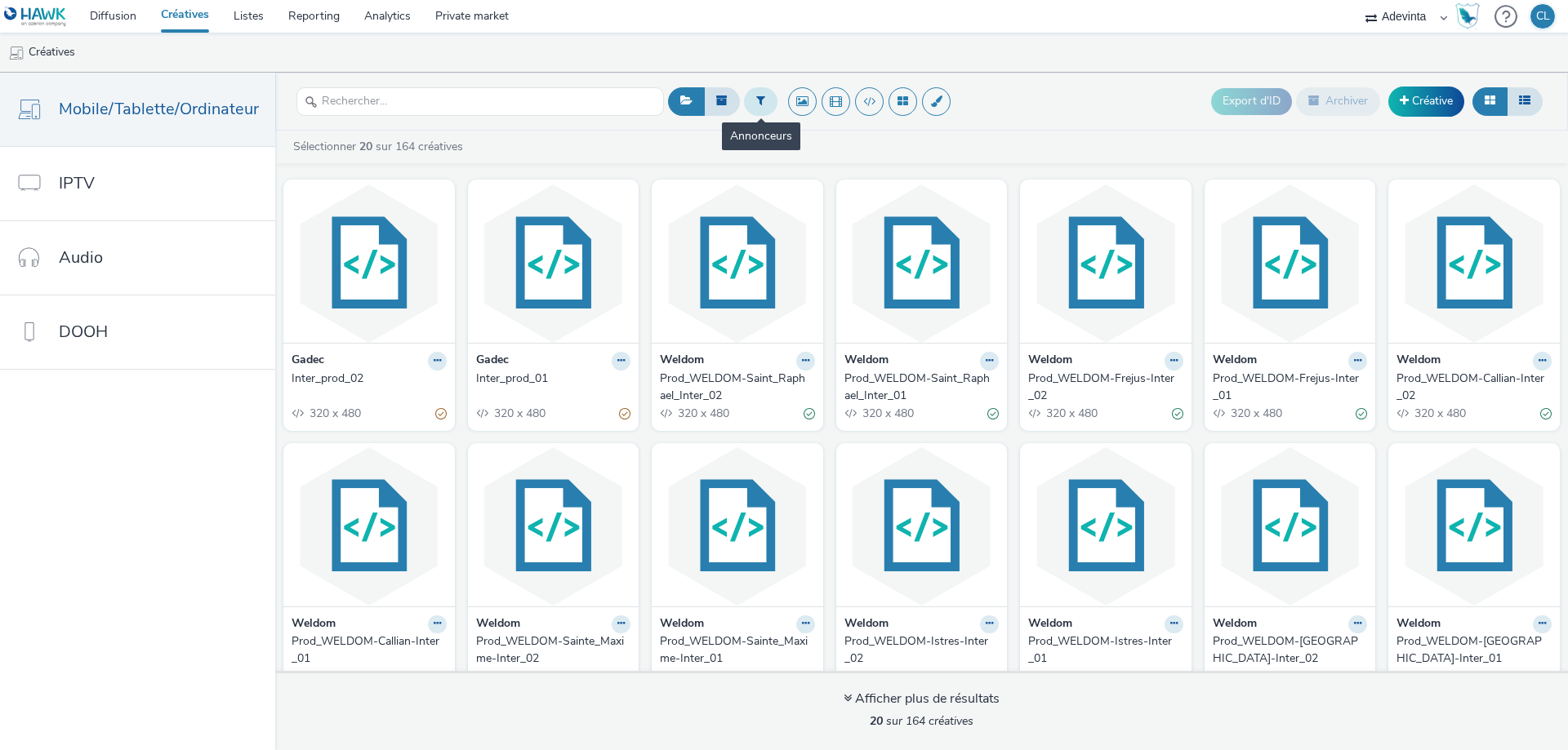
click at [756, 97] on icon at bounding box center [760, 99] width 9 height 11
click at [843, 100] on div at bounding box center [844, 107] width 115 height 20
type input "weldom"
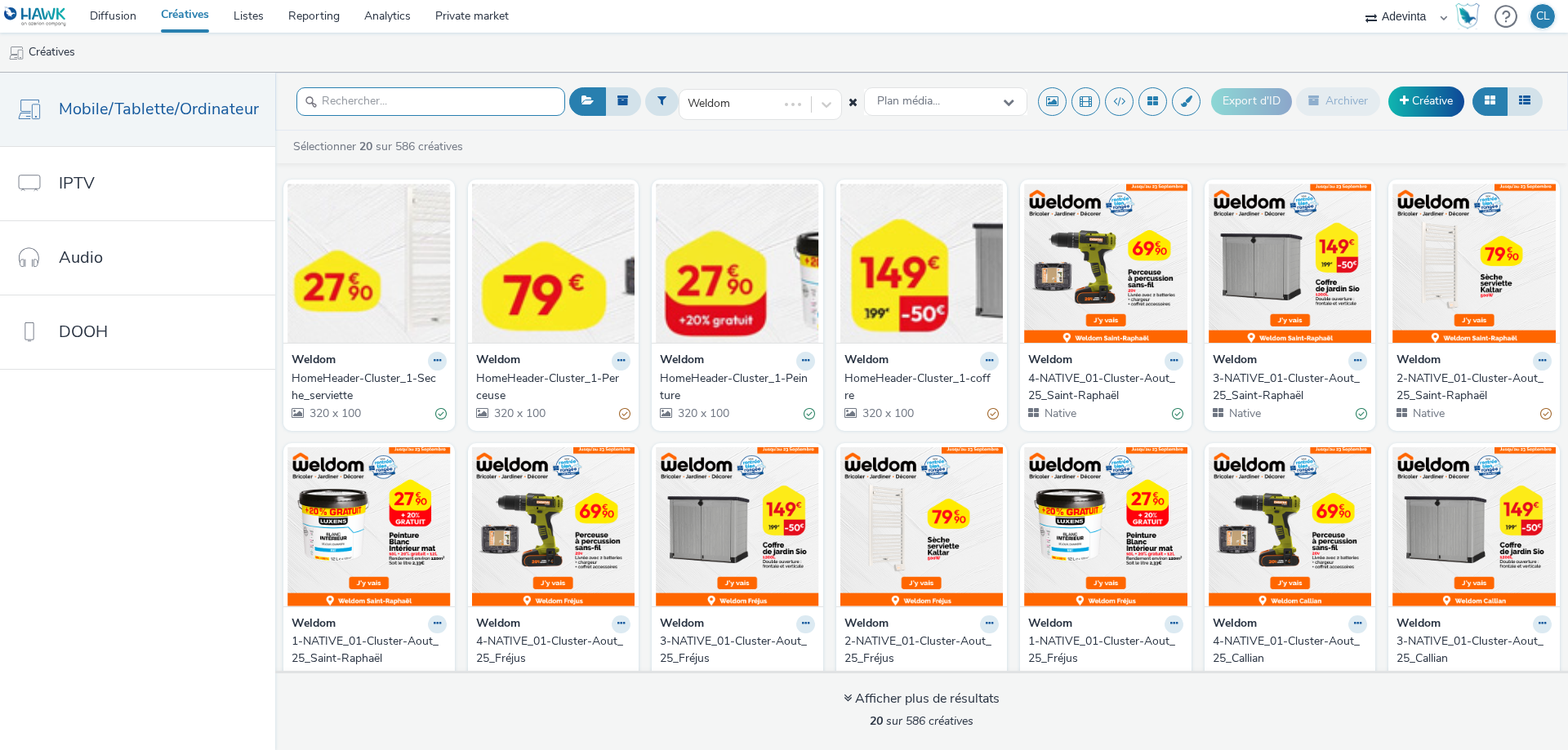
click at [507, 94] on input "text" at bounding box center [431, 102] width 269 height 29
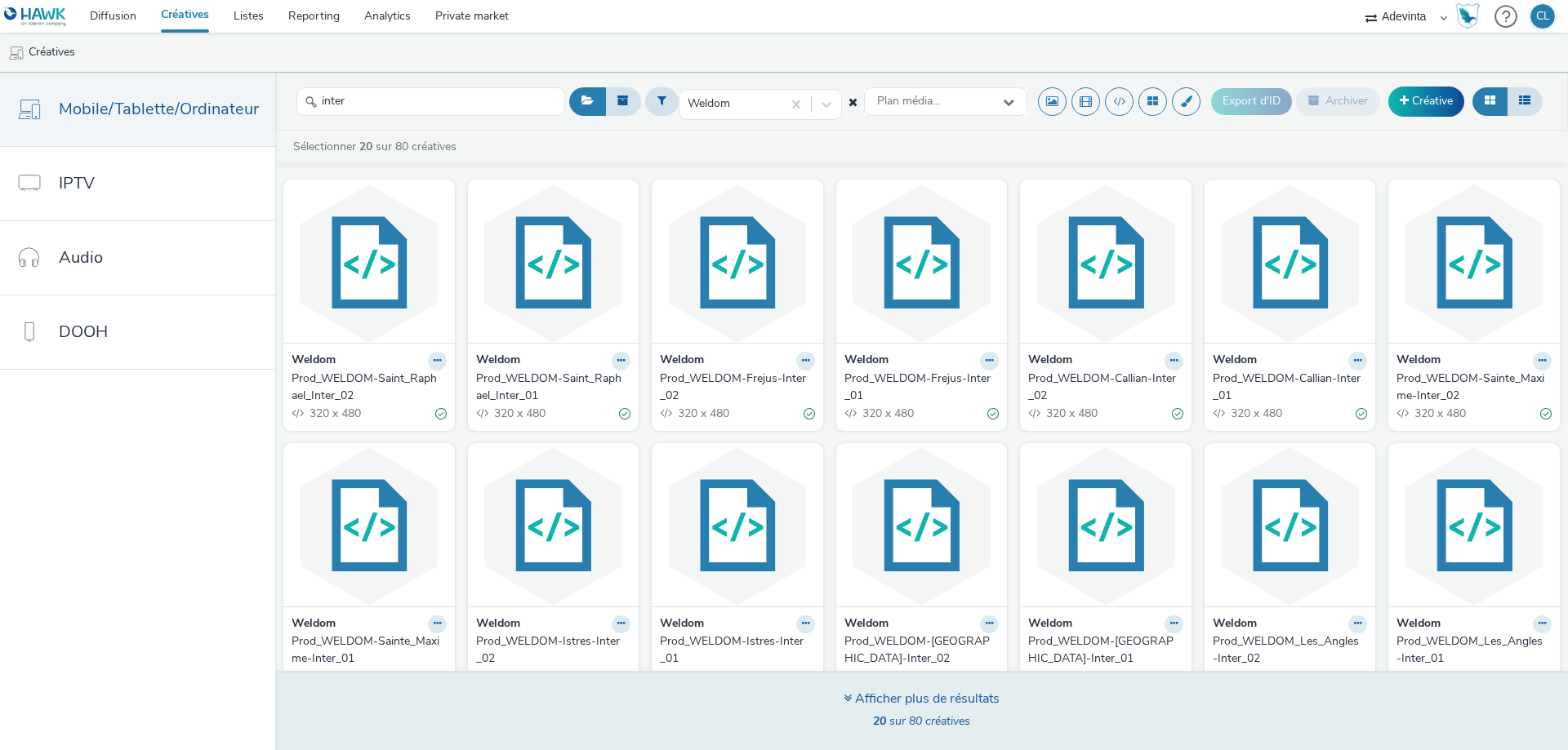
click at [946, 704] on div "Afficher plus de résultats" at bounding box center [921, 699] width 156 height 19
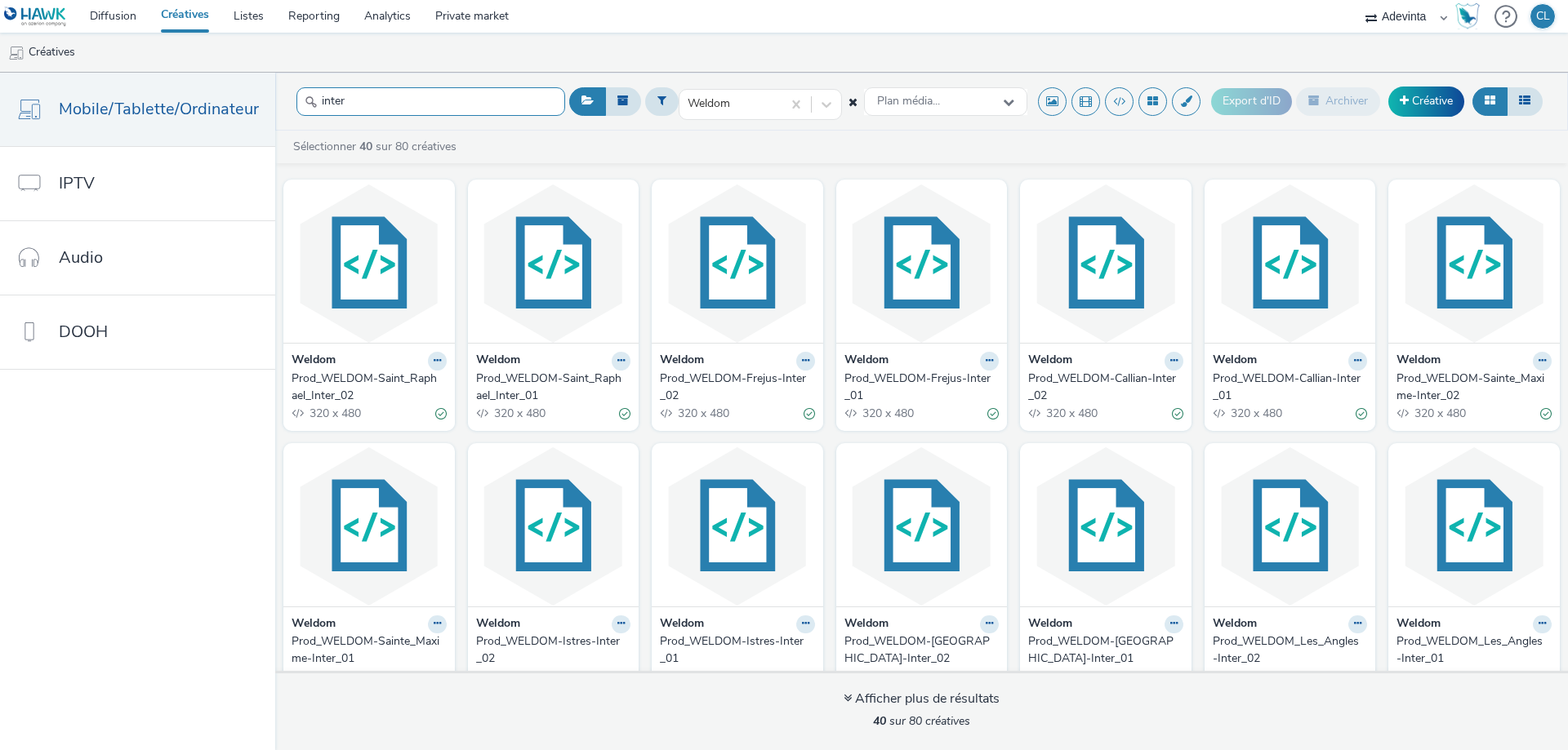
click at [445, 104] on input "inter" at bounding box center [431, 102] width 269 height 29
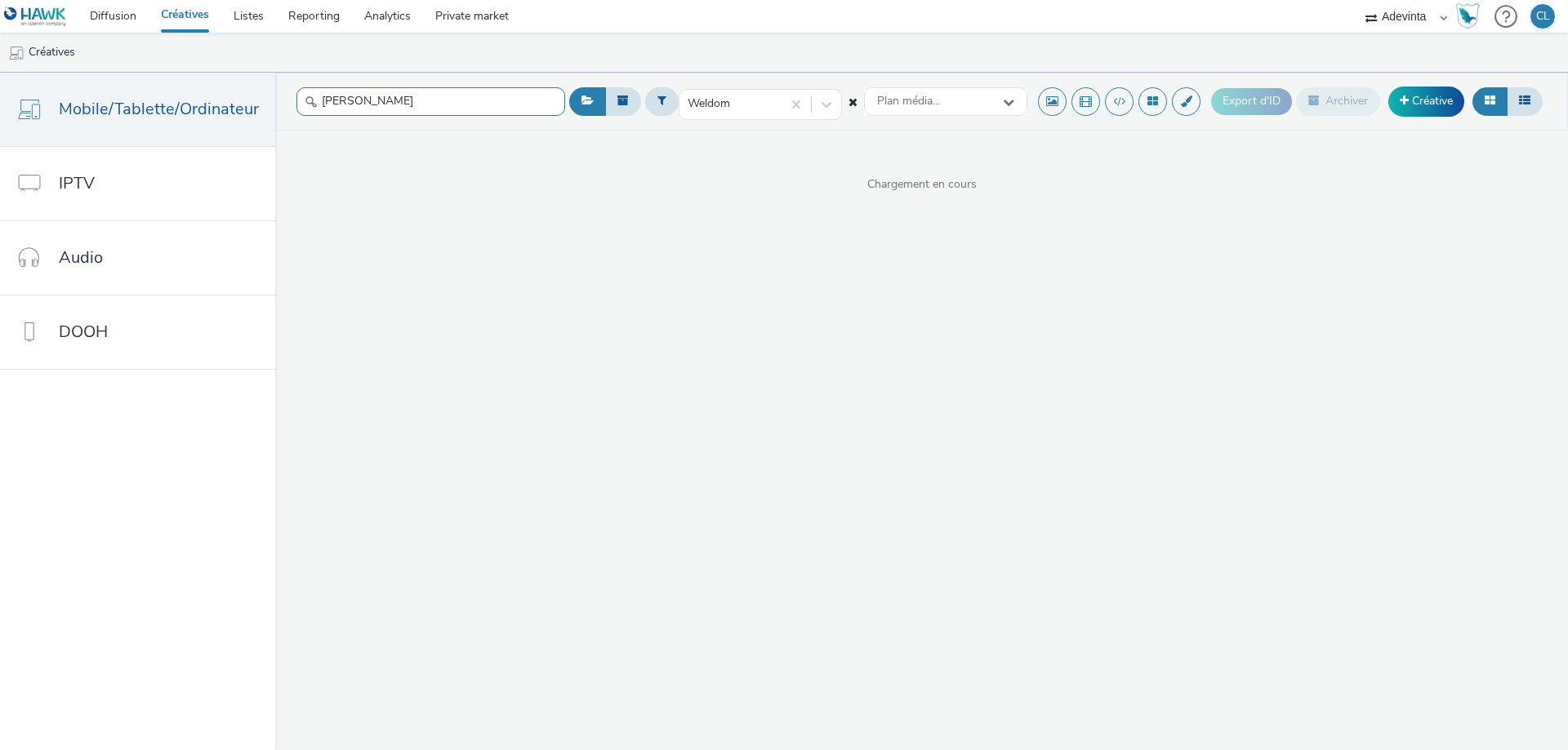
type input "[PERSON_NAME]"
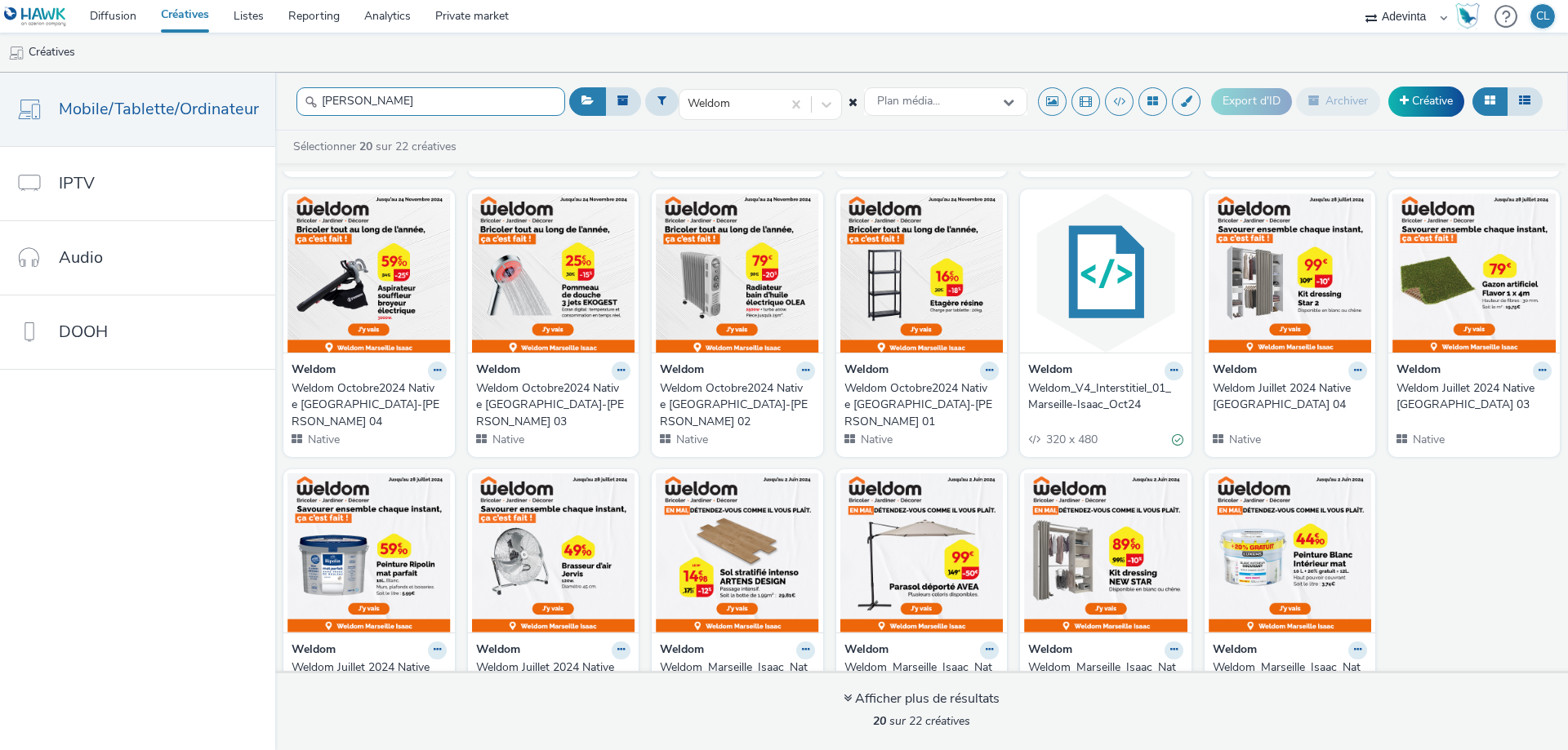
scroll to position [293, 0]
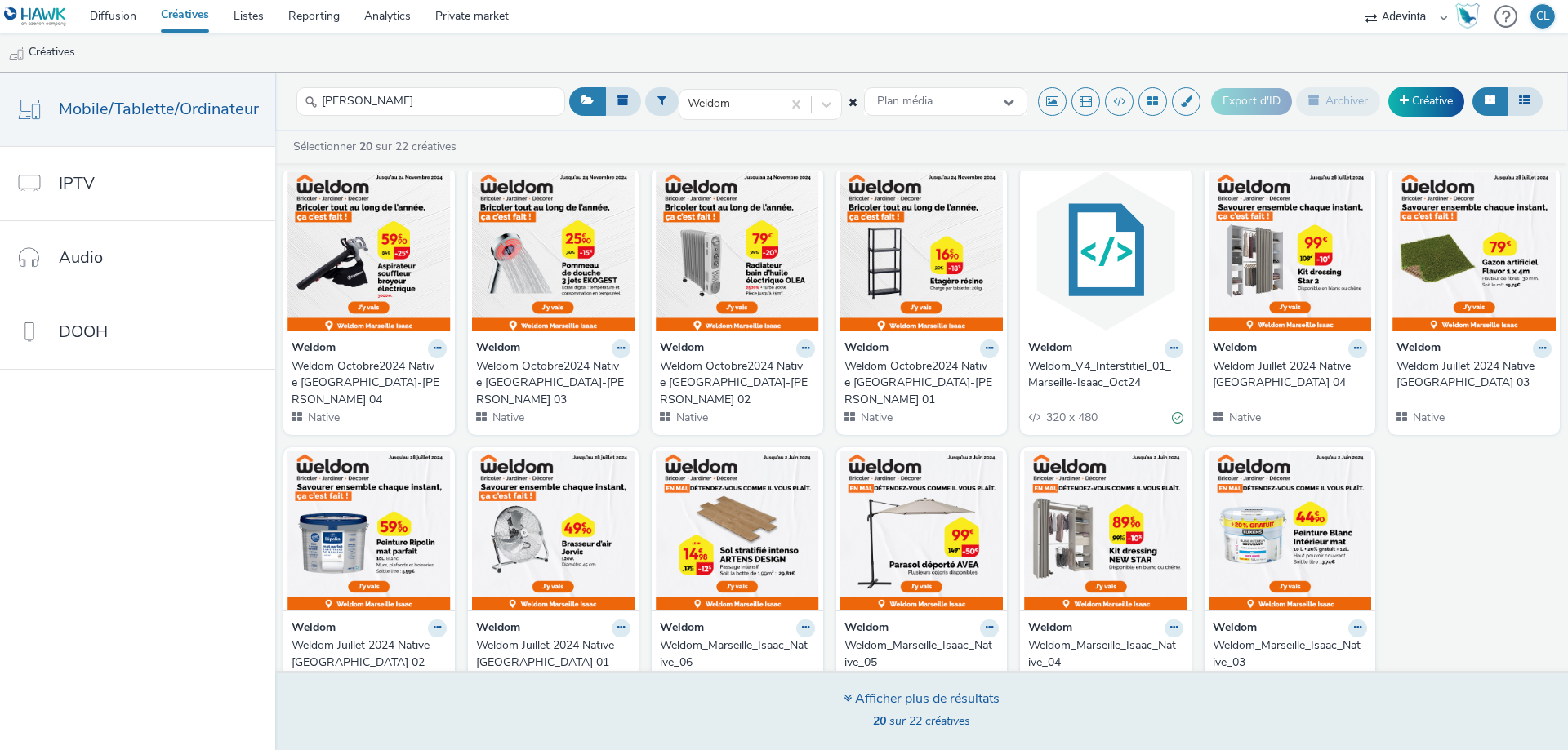
click at [969, 702] on div "Afficher plus de résultats" at bounding box center [921, 699] width 156 height 19
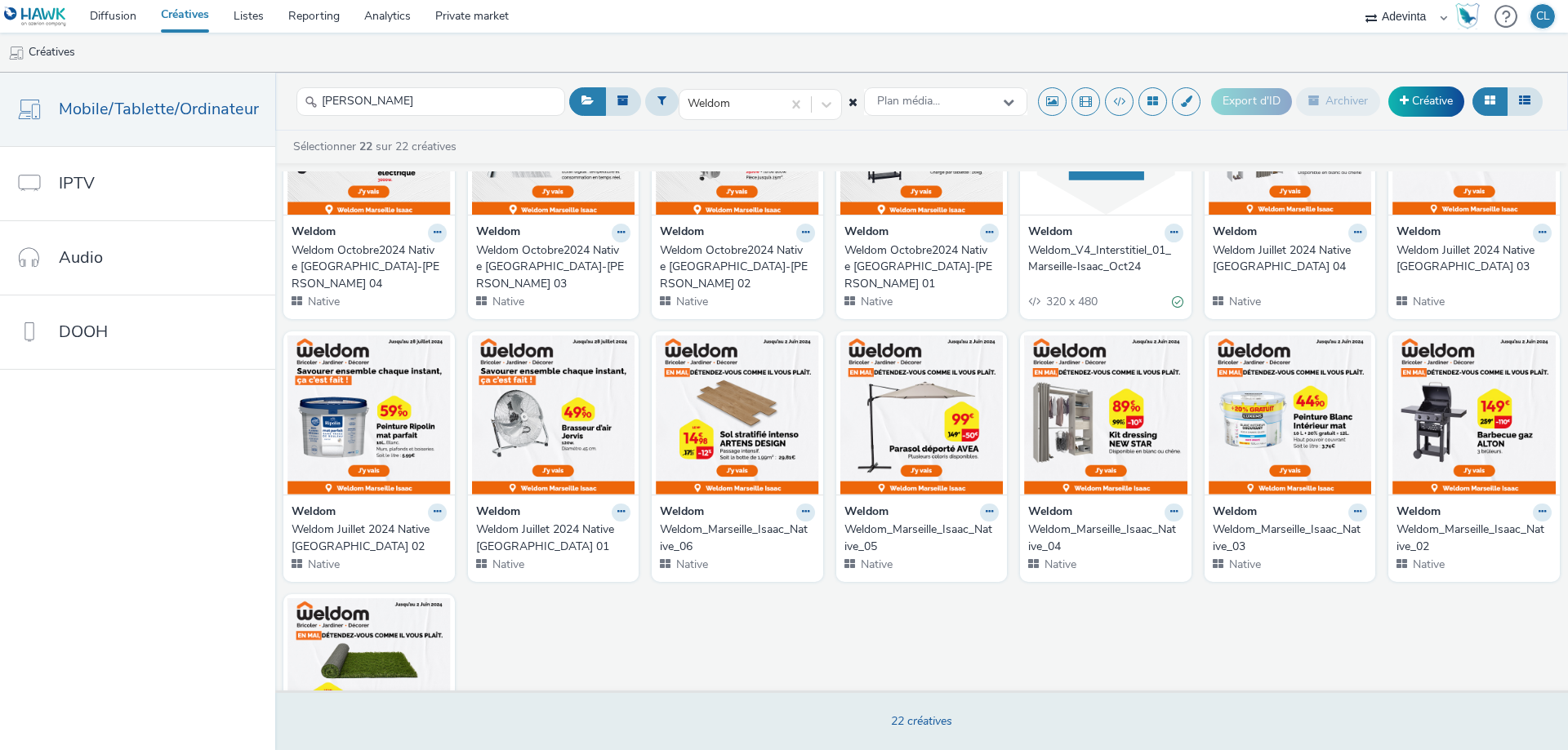
scroll to position [0, 0]
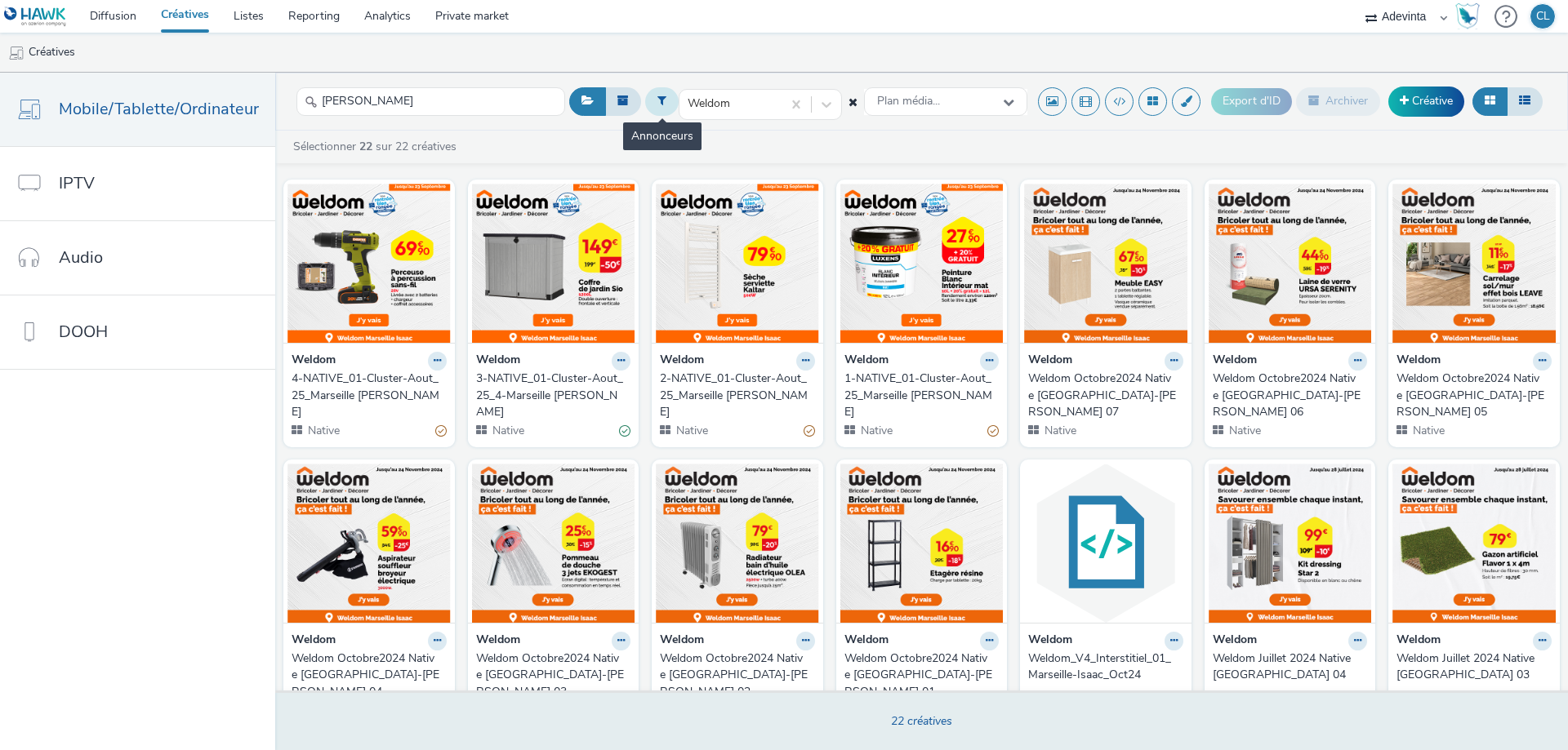
click at [661, 102] on icon at bounding box center [662, 99] width 9 height 11
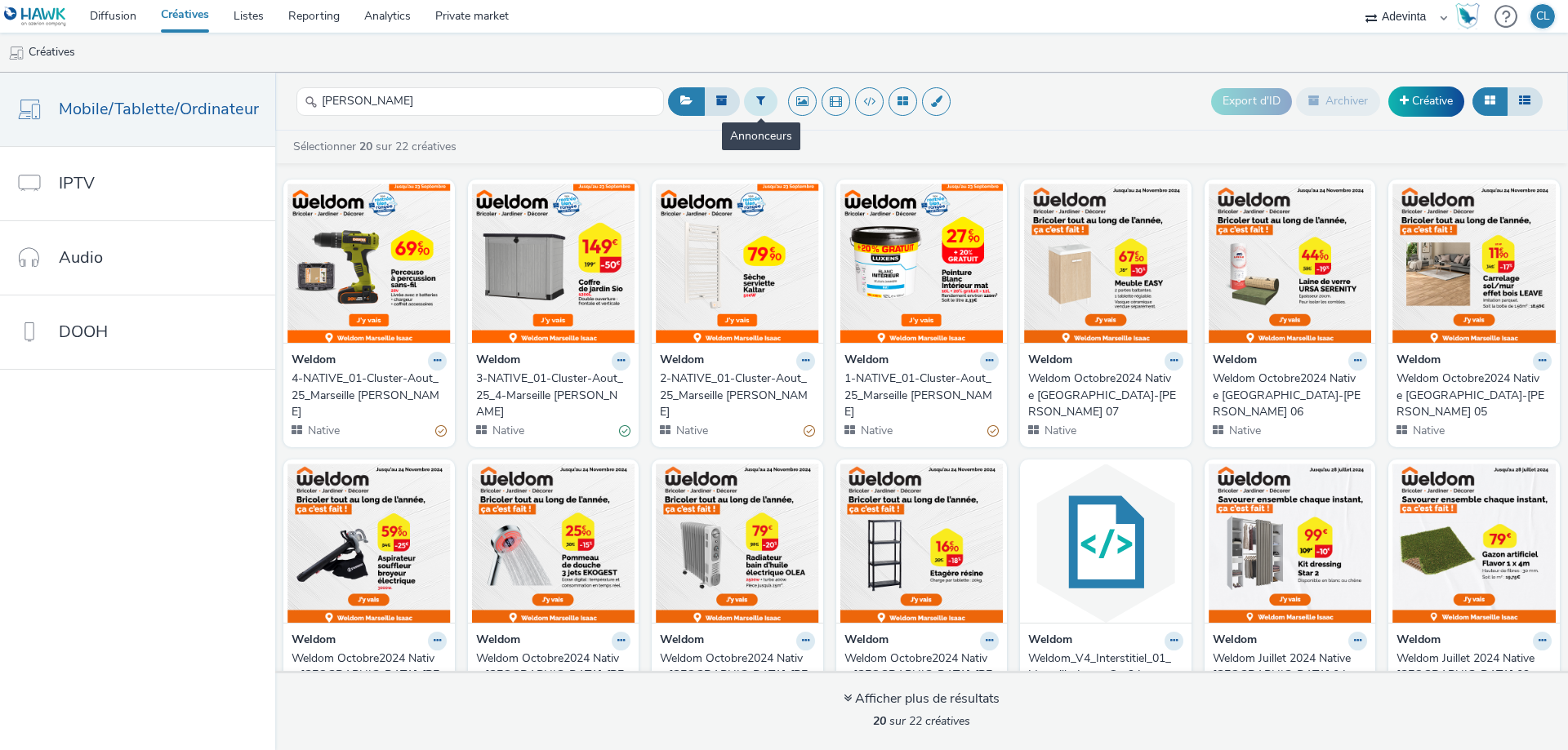
click at [747, 93] on button at bounding box center [760, 101] width 33 height 28
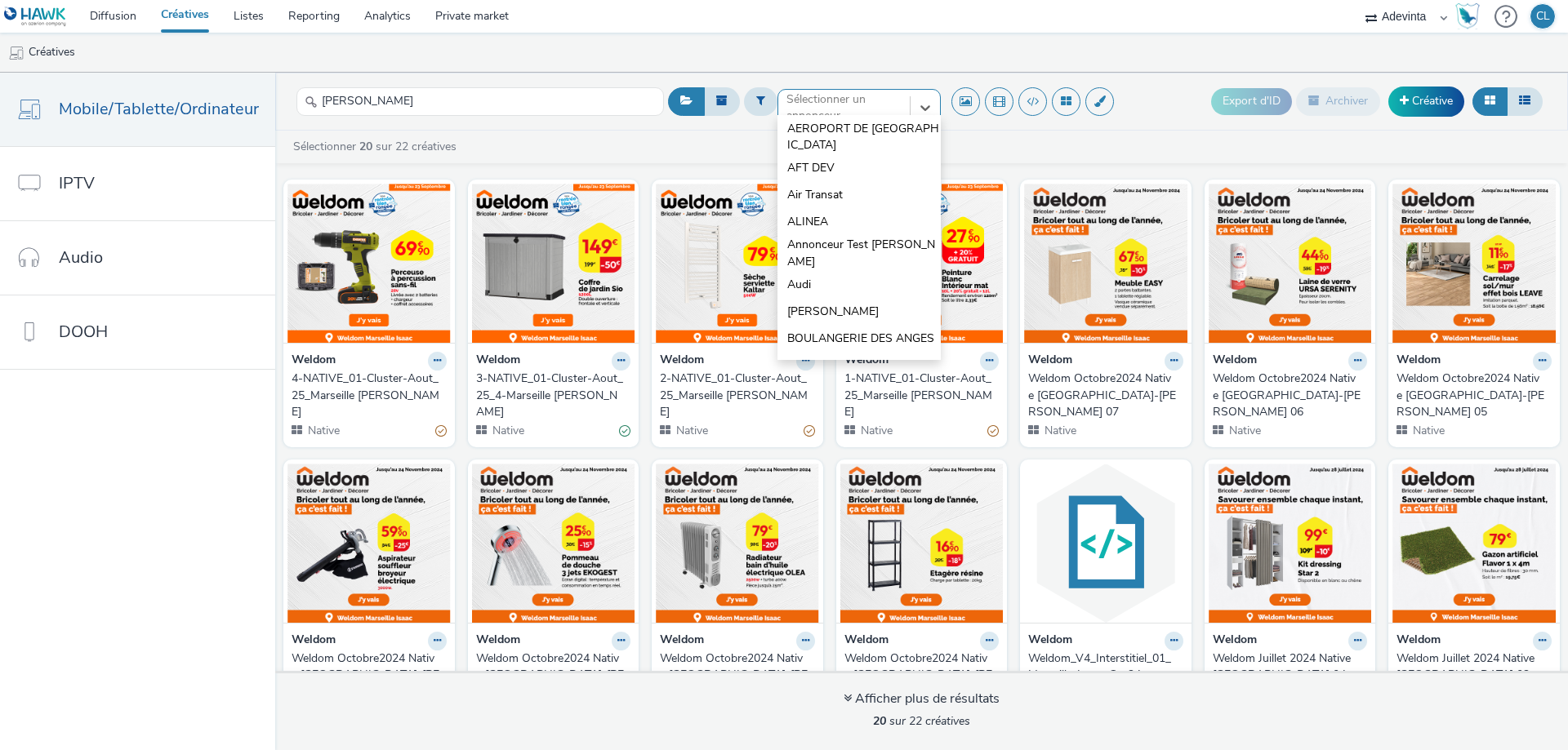
click at [833, 99] on div at bounding box center [844, 107] width 115 height 20
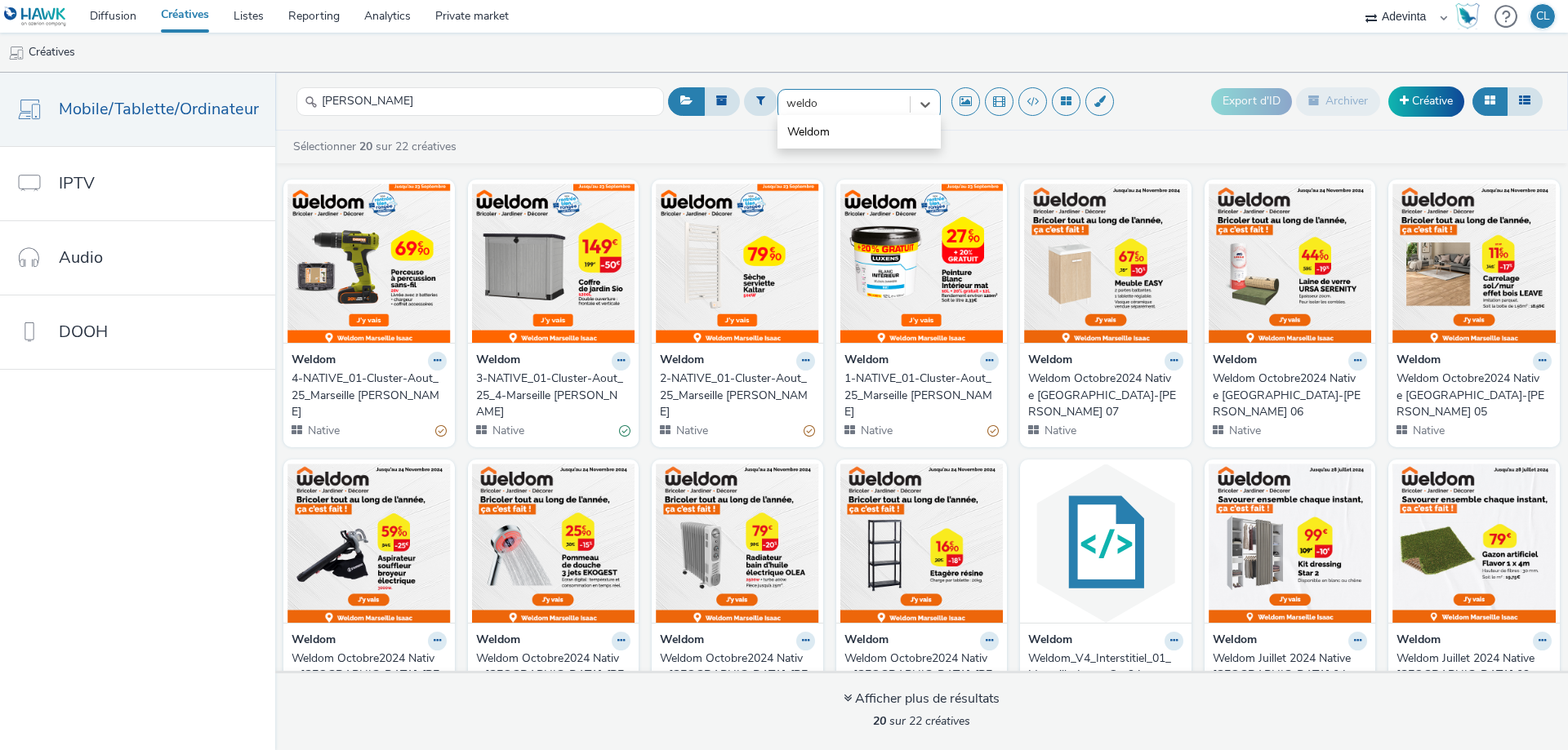
type input "weldom"
click at [847, 126] on li "Weldom" at bounding box center [859, 132] width 163 height 27
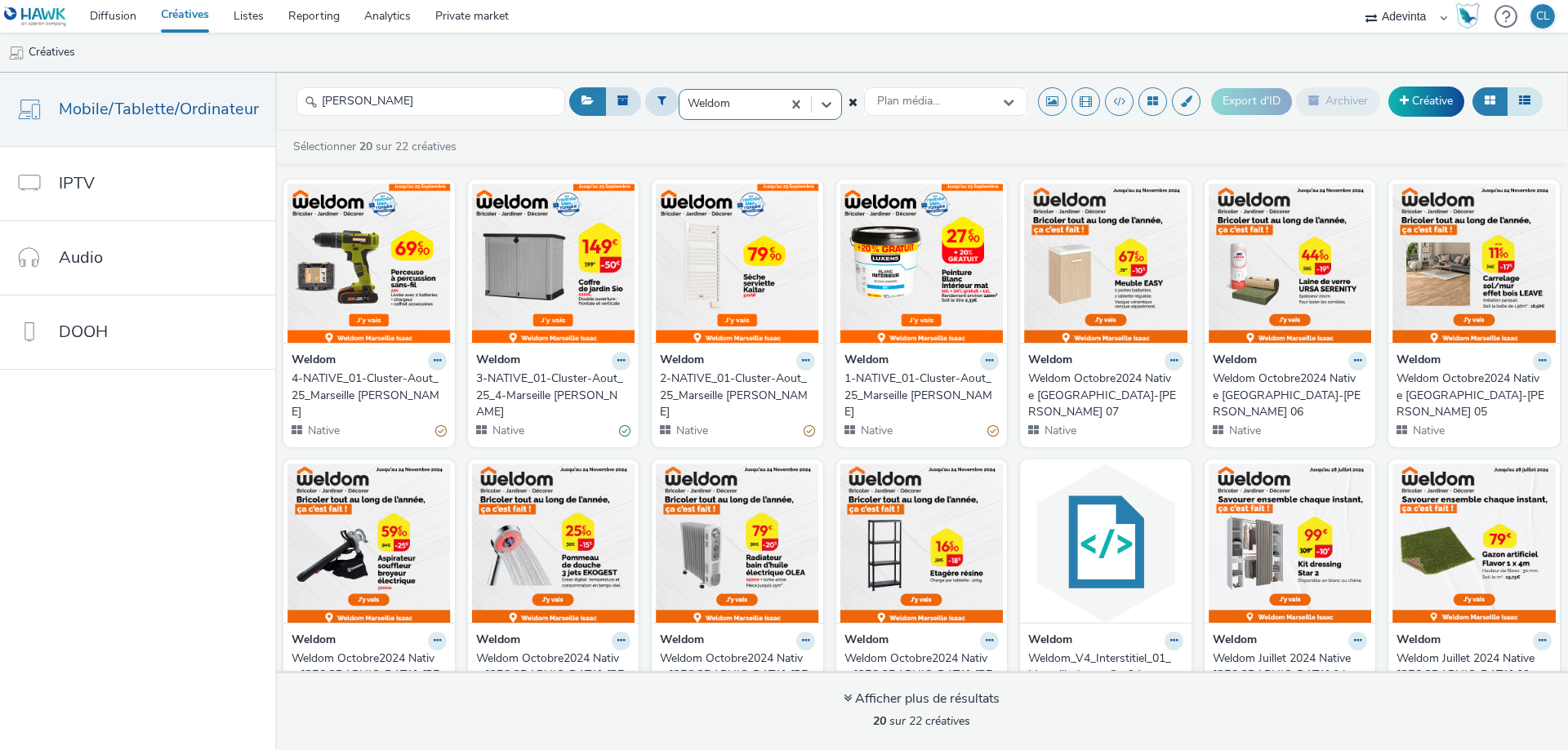
click at [1531, 101] on button at bounding box center [1525, 101] width 36 height 28
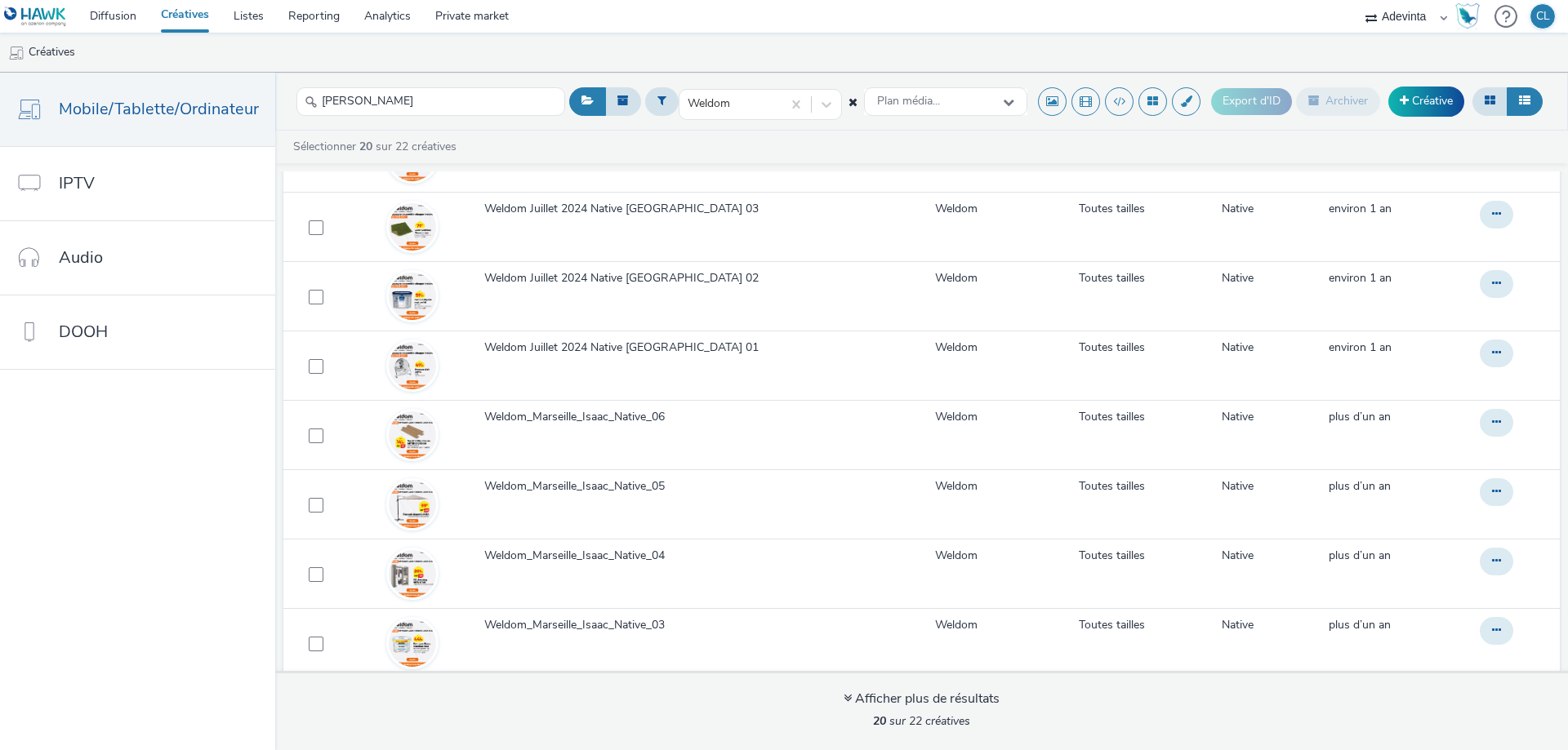
scroll to position [932, 0]
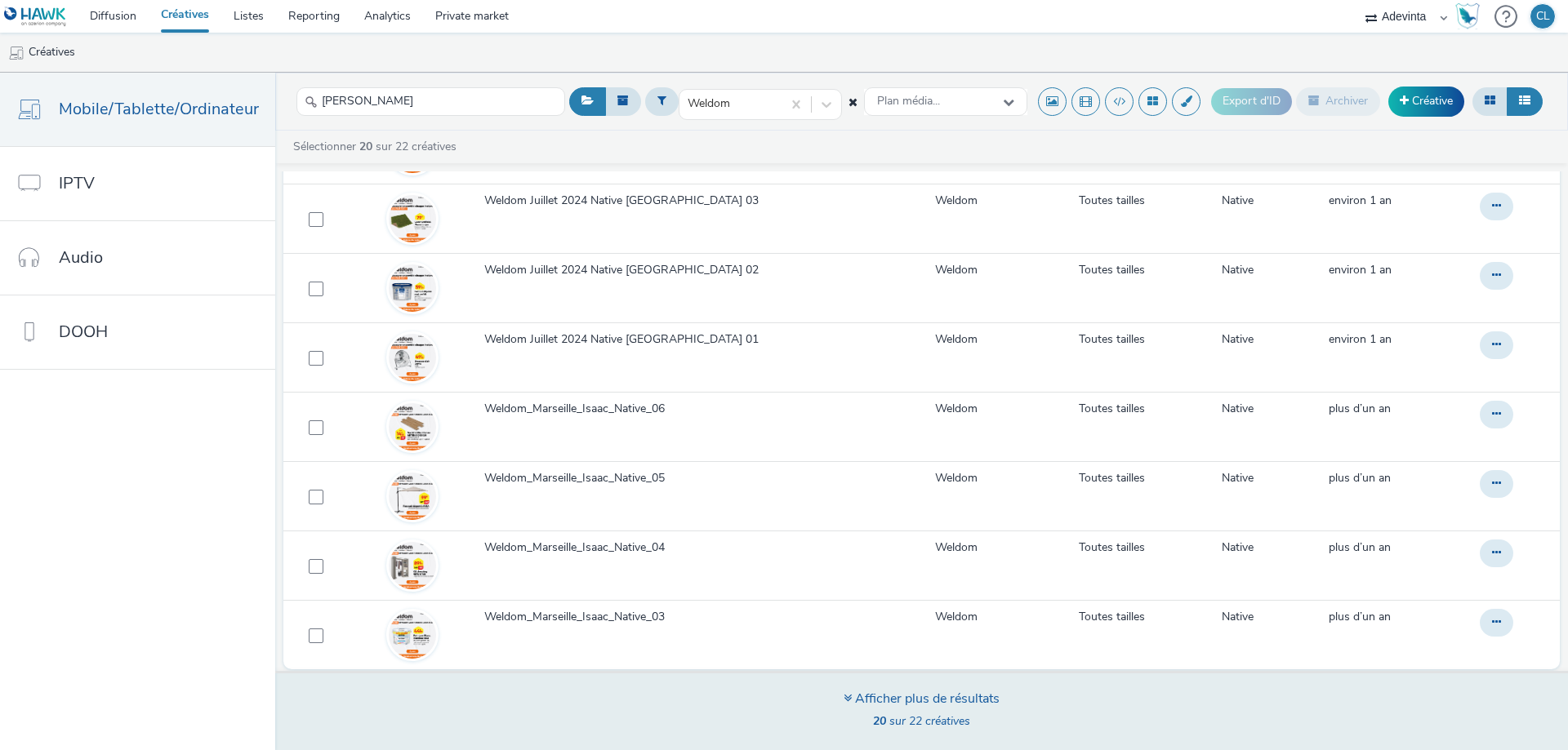
click at [875, 725] on strong "20" at bounding box center [878, 721] width 13 height 15
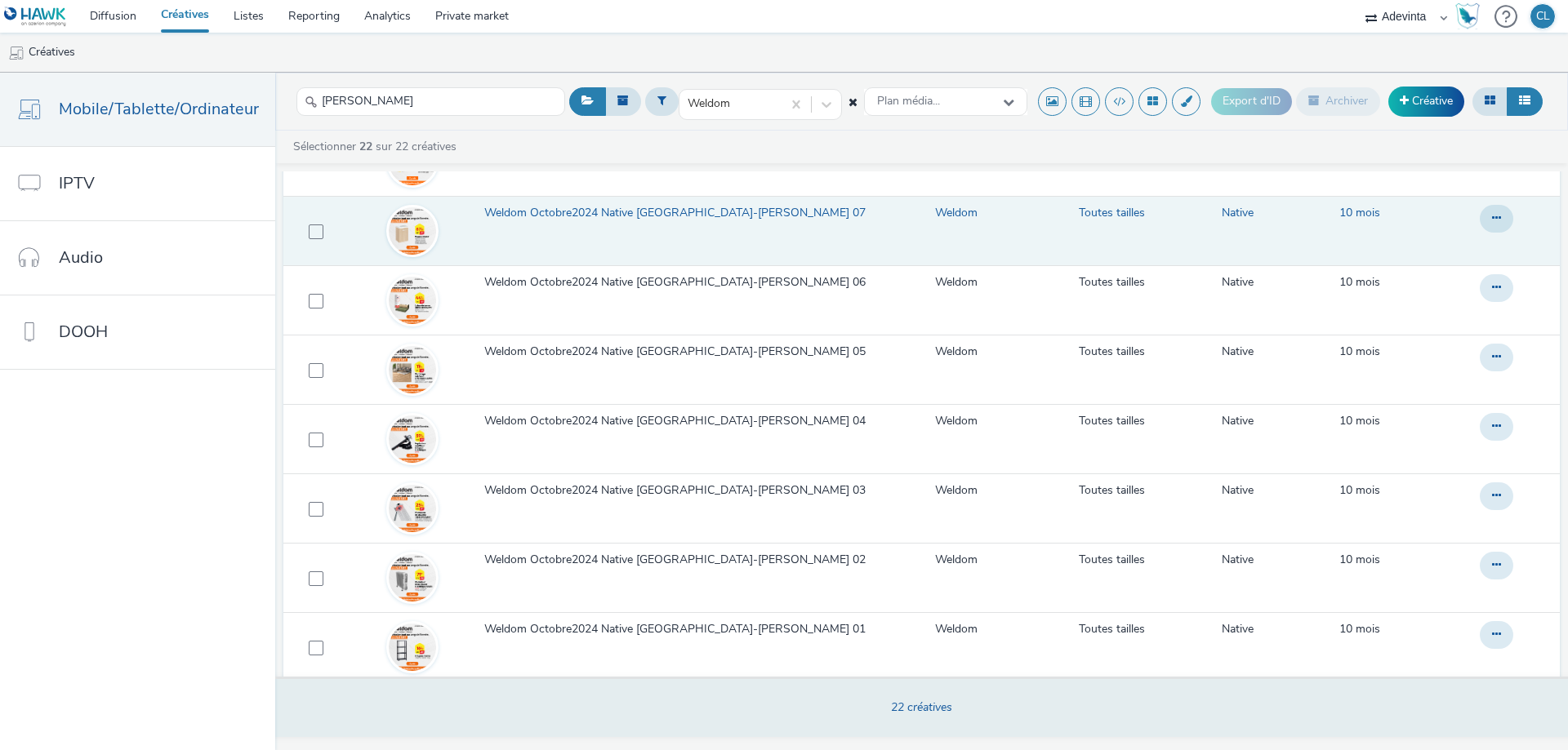
scroll to position [0, 0]
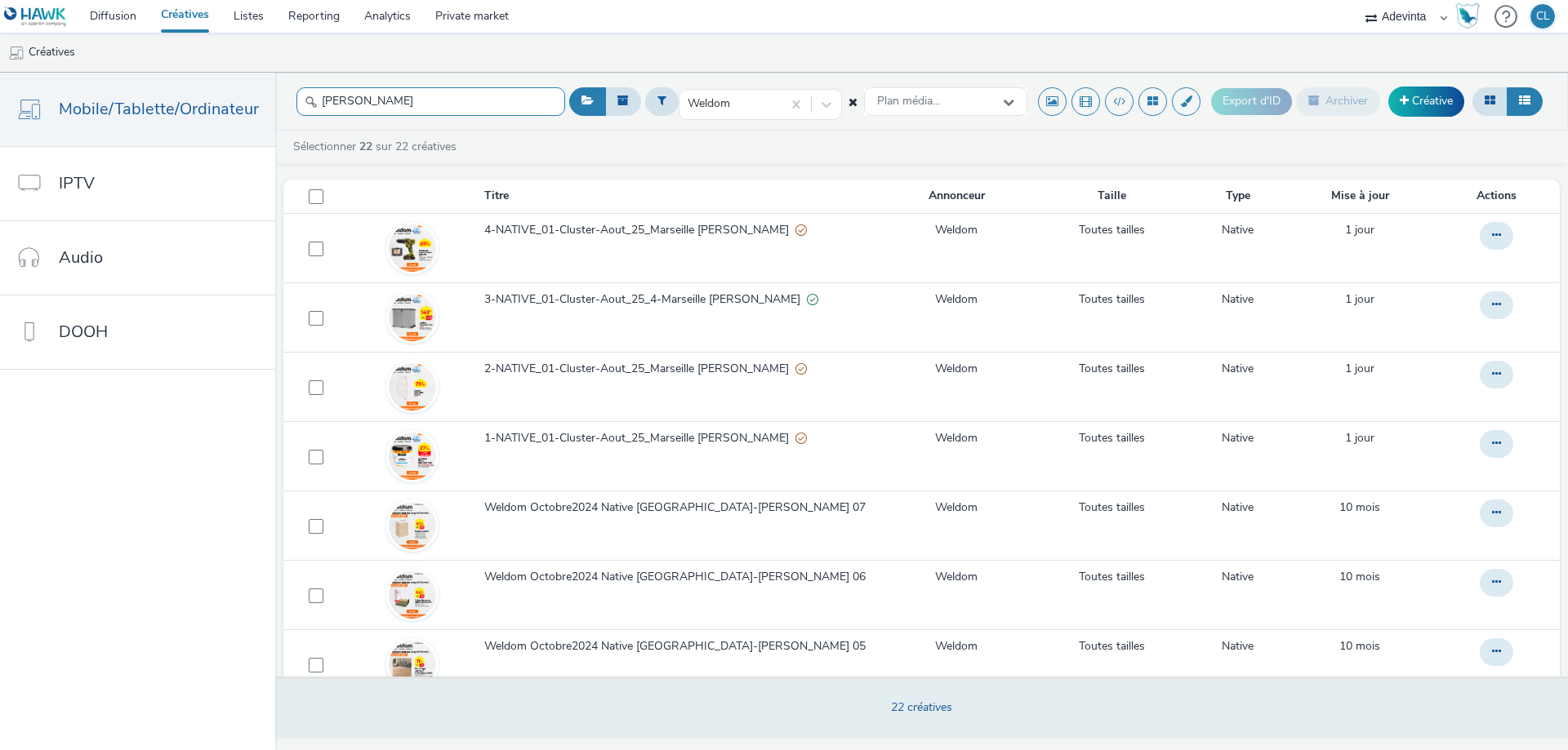
click at [370, 93] on input "[PERSON_NAME]" at bounding box center [431, 102] width 269 height 29
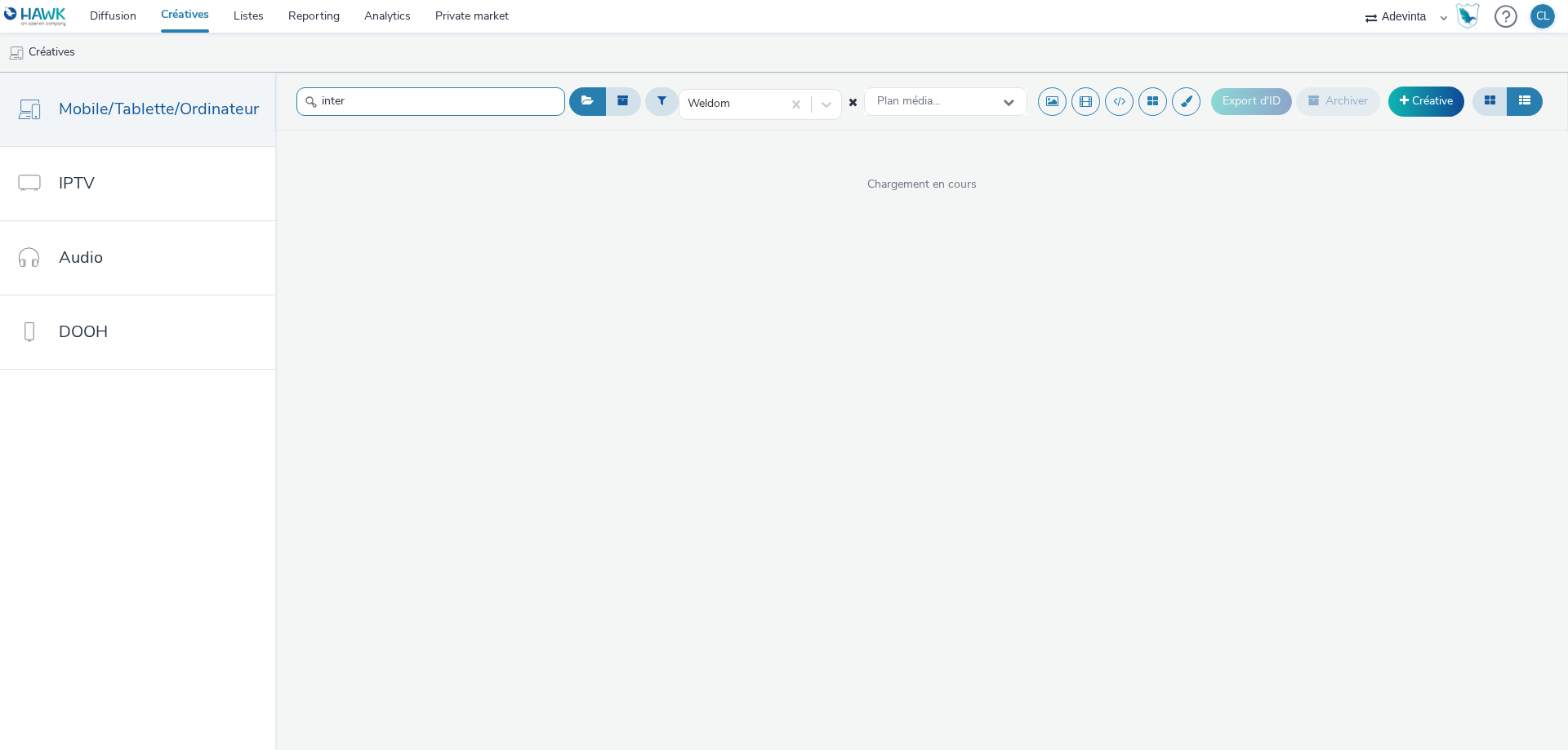
type input "inter"
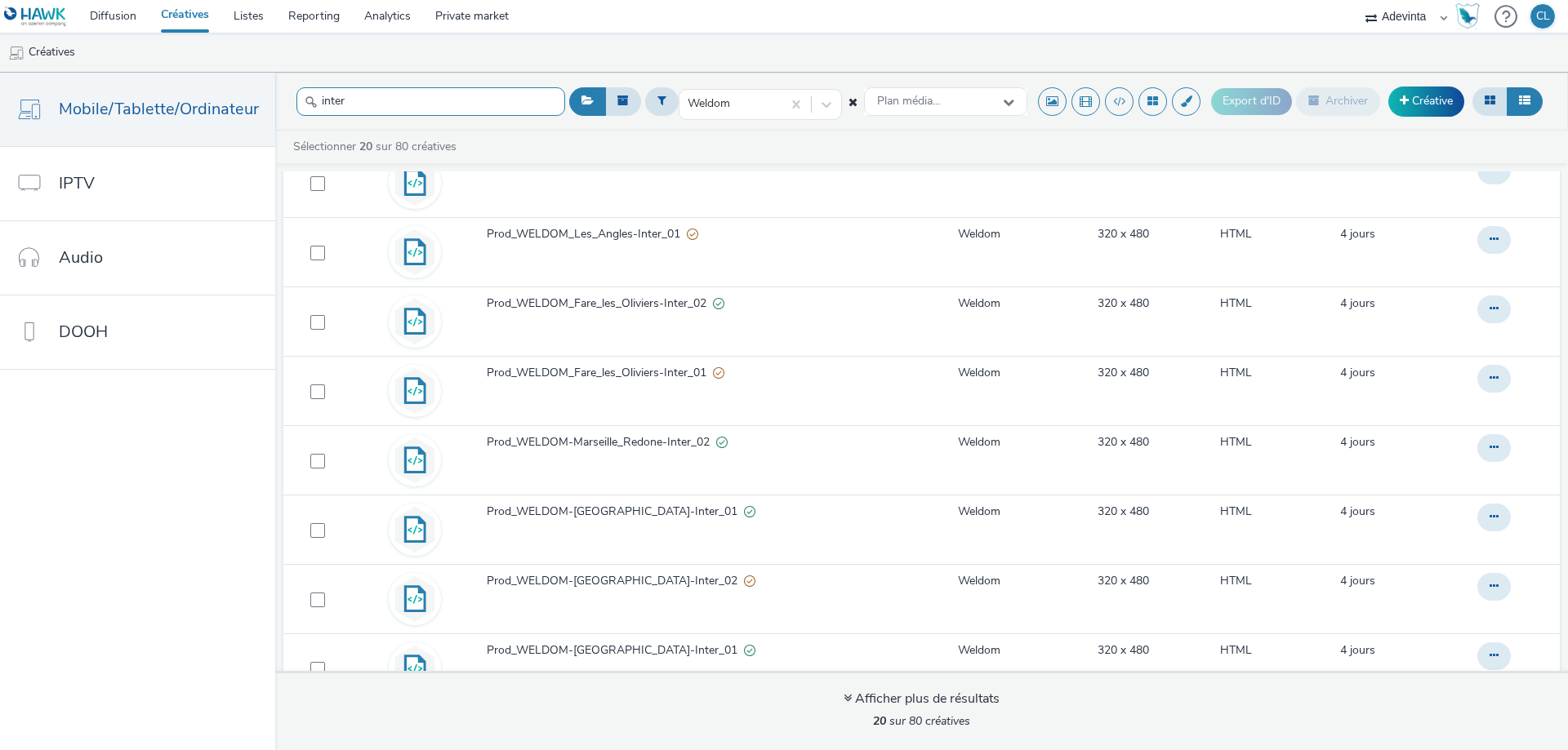
scroll to position [932, 0]
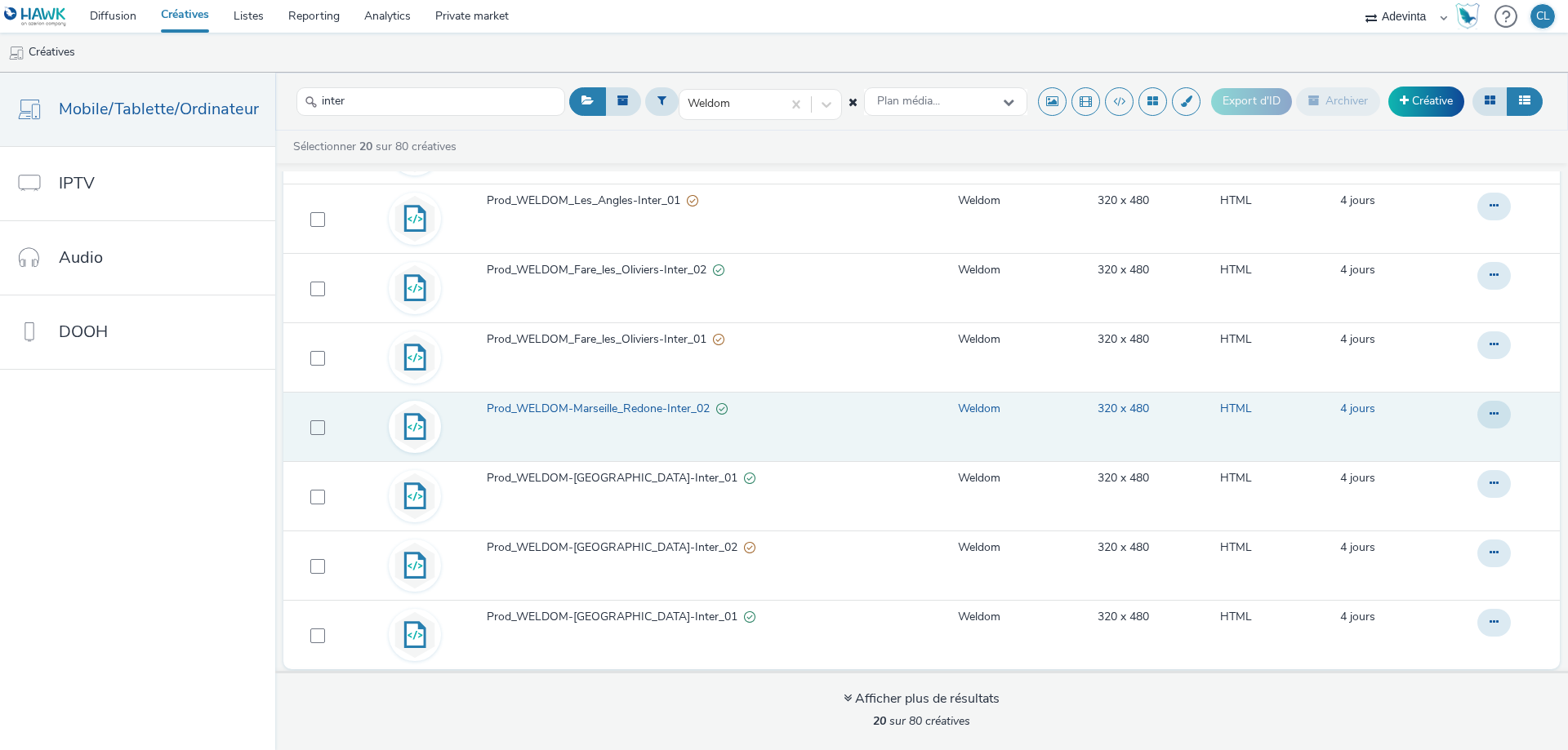
click at [779, 433] on td "Prod_WELDOM-Marseille_Redone-Inter_02" at bounding box center [694, 427] width 419 height 70
click at [647, 418] on link "Prod_WELDOM-Marseille_Redone-Inter_02" at bounding box center [694, 412] width 416 height 25
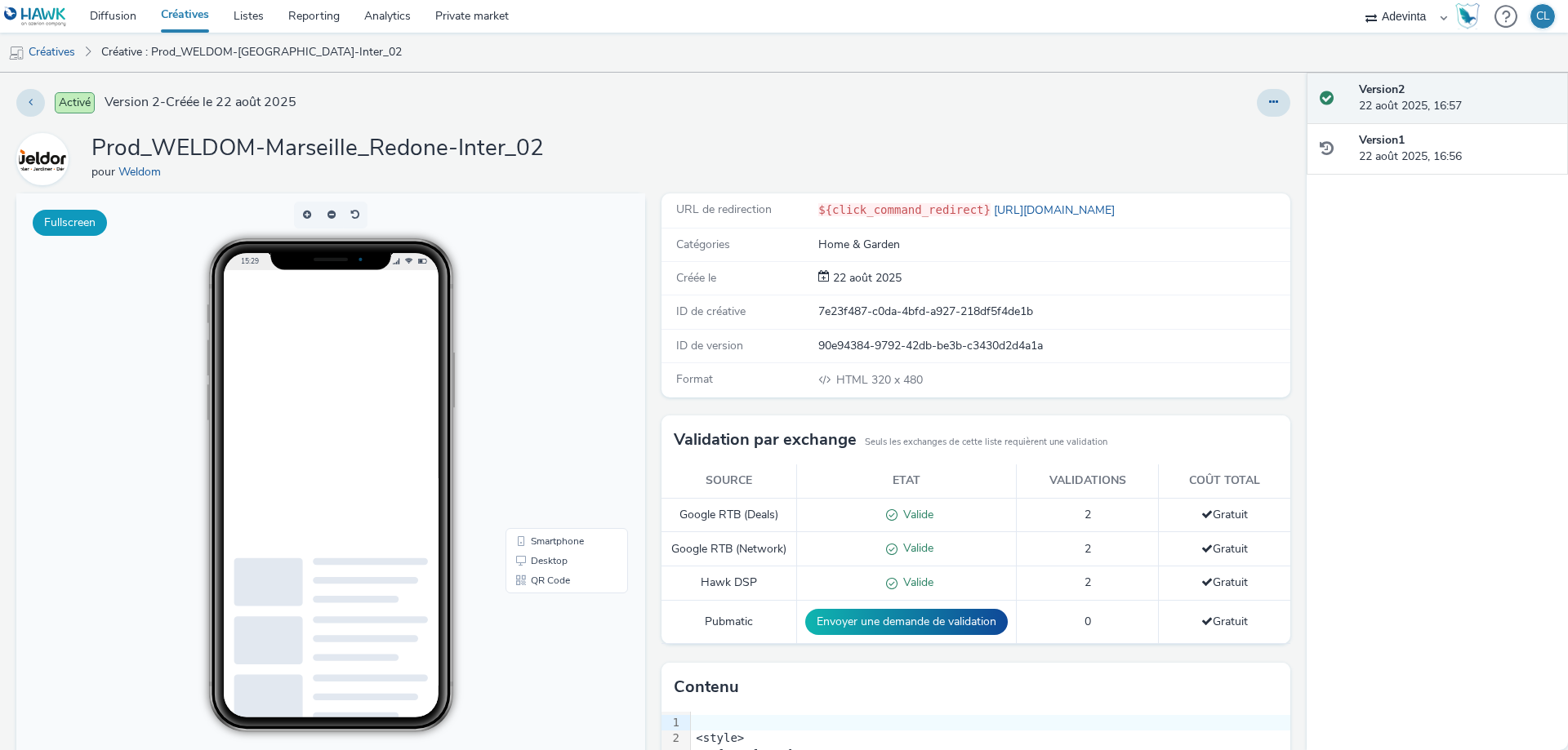
click at [77, 231] on button "Fullscreen" at bounding box center [69, 223] width 74 height 26
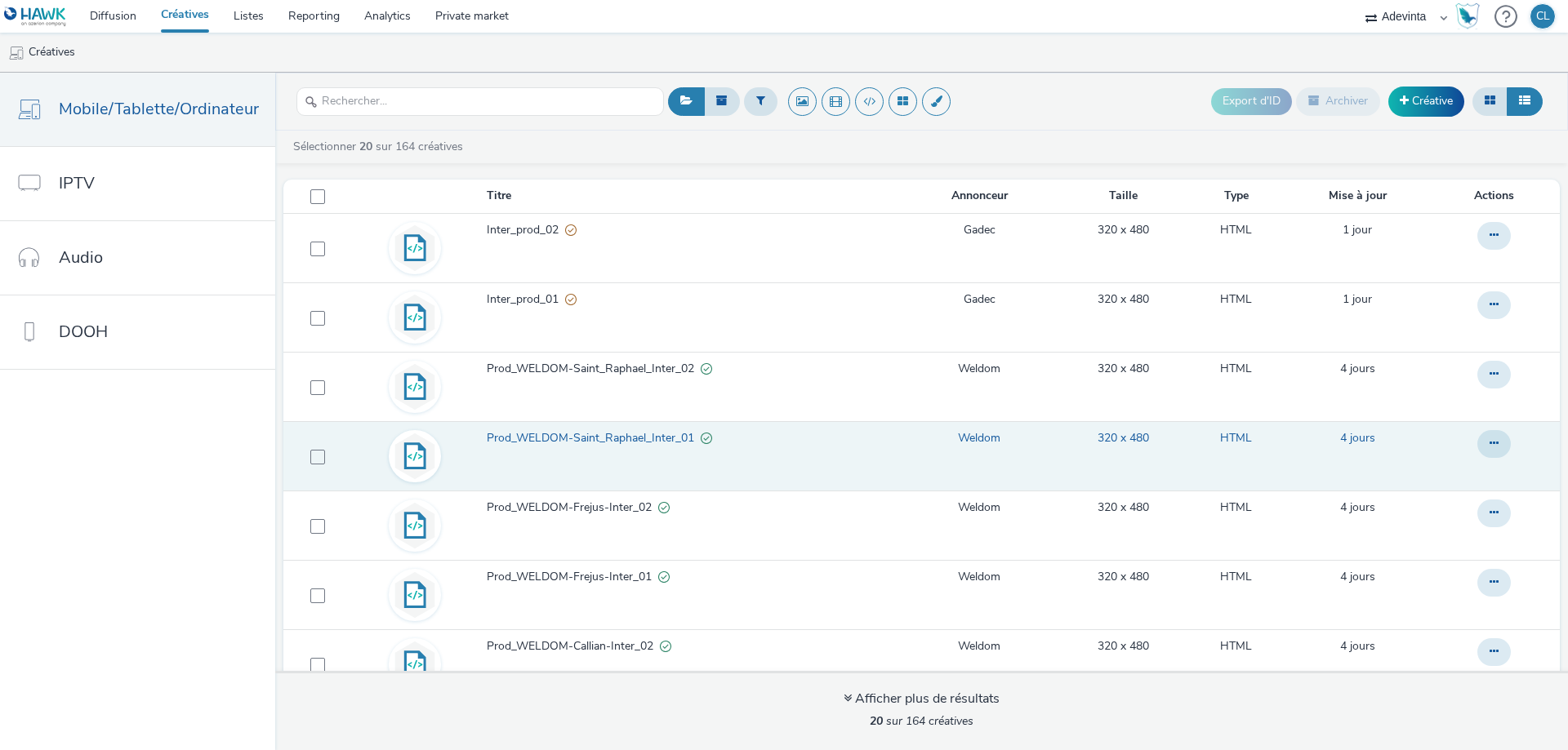
click at [605, 437] on span "Prod_WELDOM-Saint_Raphael_Inter_01" at bounding box center [594, 438] width 214 height 16
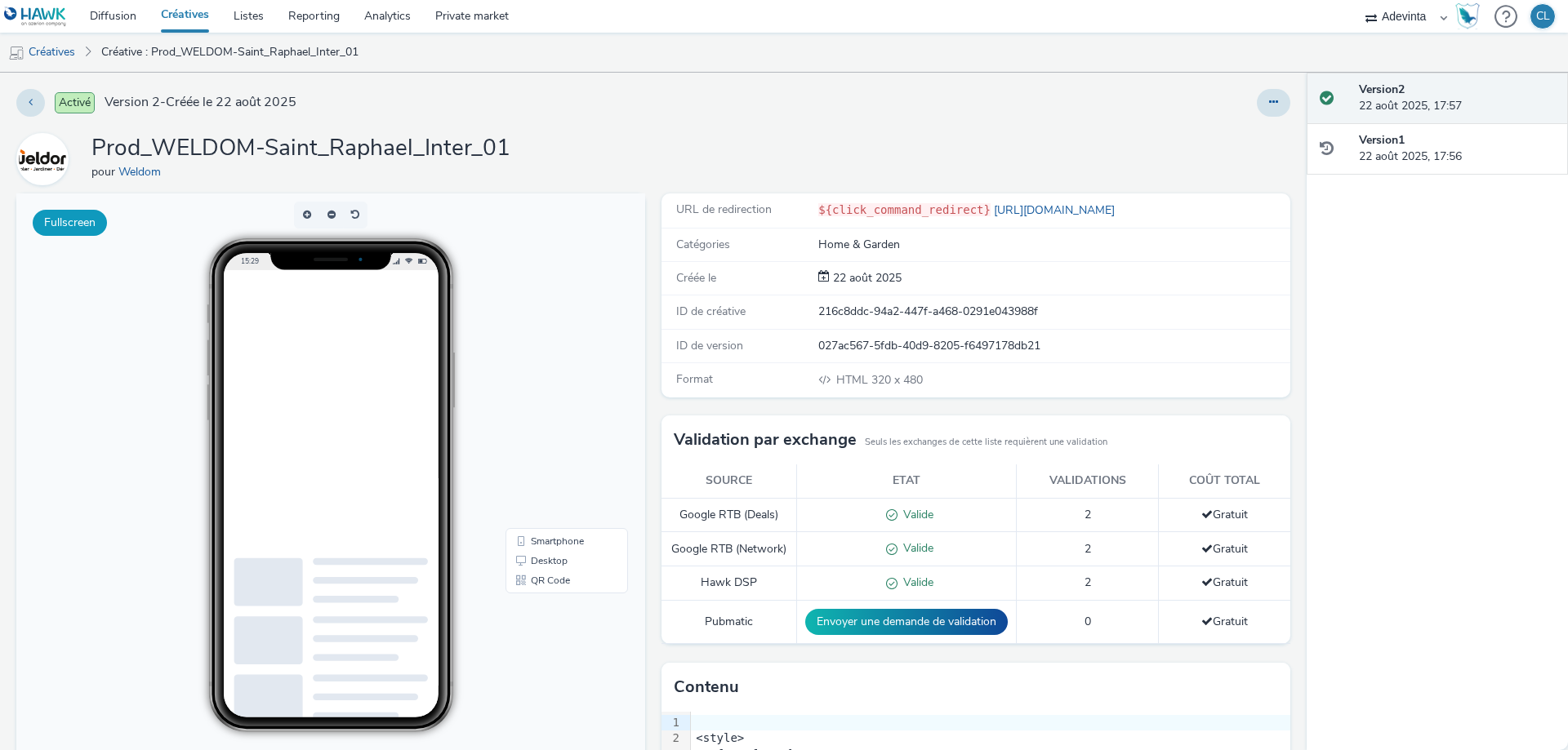
click at [84, 224] on button "Fullscreen" at bounding box center [69, 223] width 74 height 26
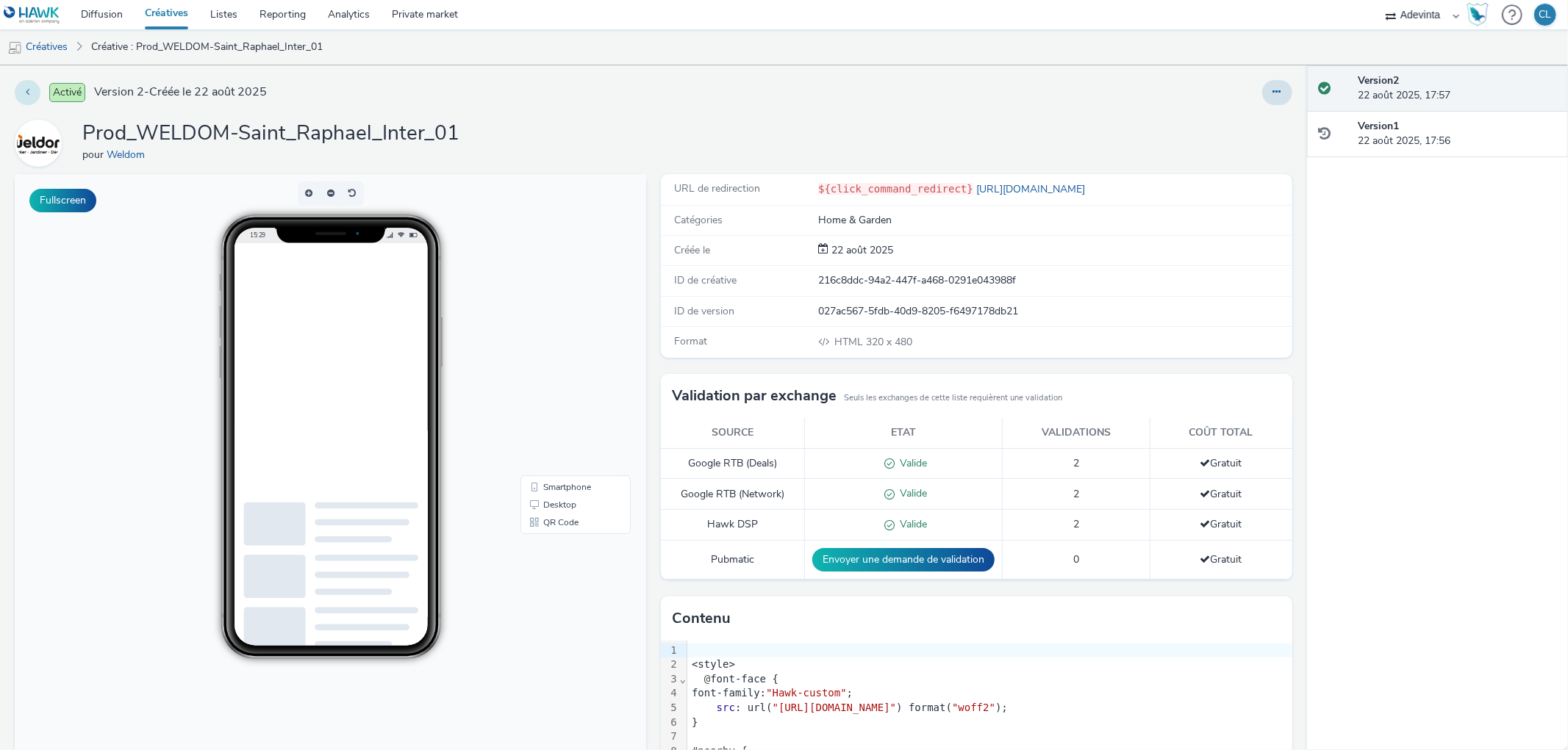
click at [18, 96] on button at bounding box center [28, 93] width 26 height 25
